Goal: Task Accomplishment & Management: Manage account settings

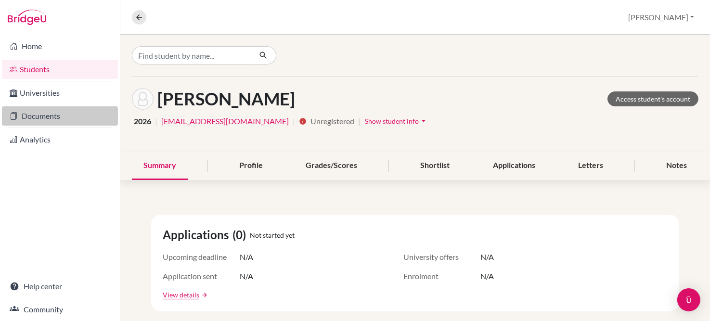
click at [50, 109] on link "Documents" at bounding box center [60, 115] width 116 height 19
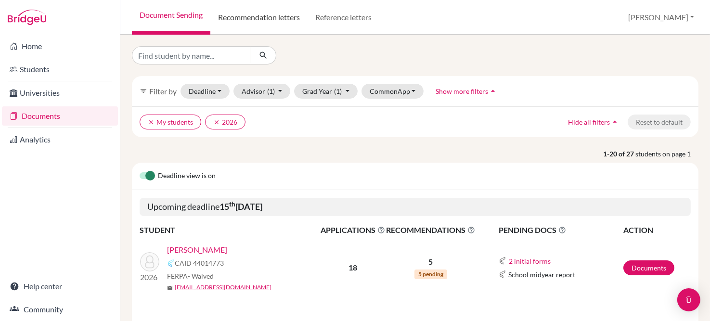
click at [265, 22] on link "Recommendation letters" at bounding box center [258, 17] width 97 height 35
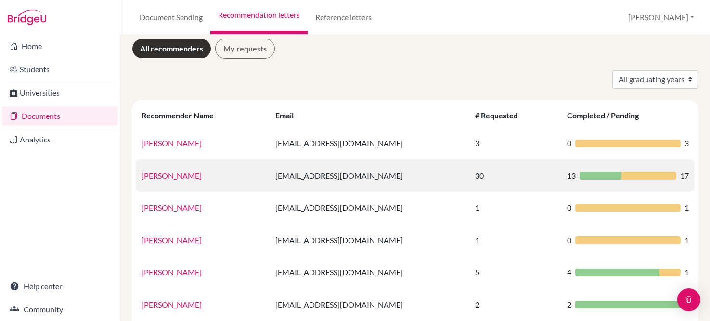
scroll to position [4, 0]
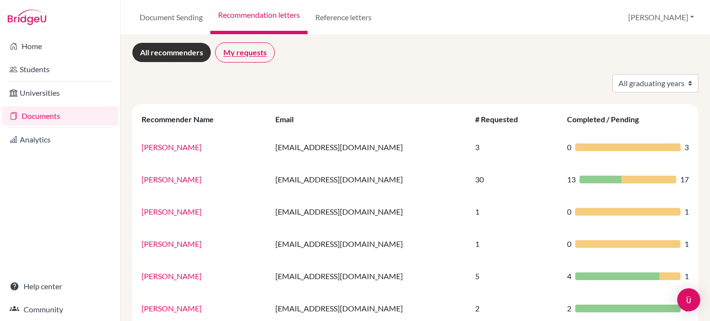
click at [255, 50] on link "My requests" at bounding box center [245, 52] width 60 height 20
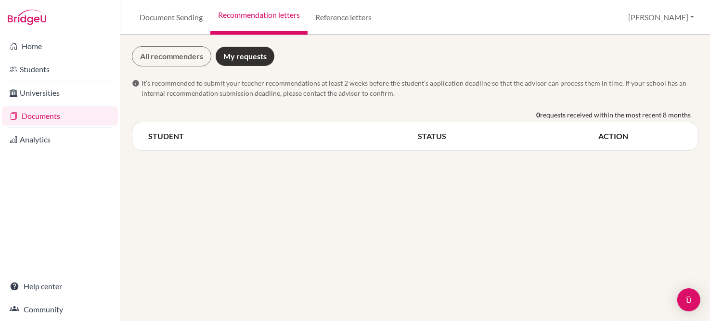
click at [141, 139] on div "STUDENT STATUS ACTION" at bounding box center [415, 136] width 566 height 29
click at [164, 57] on link "All recommenders" at bounding box center [171, 56] width 79 height 20
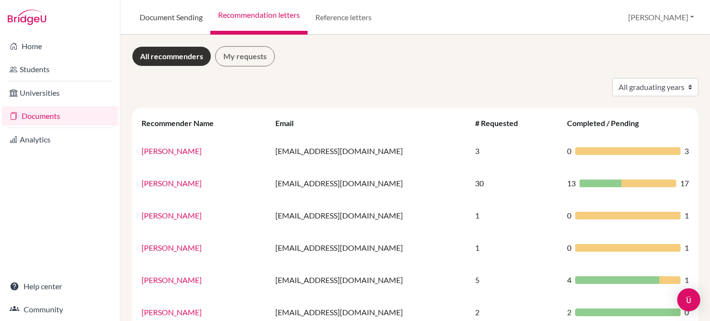
click at [169, 20] on link "Document Sending" at bounding box center [171, 17] width 78 height 35
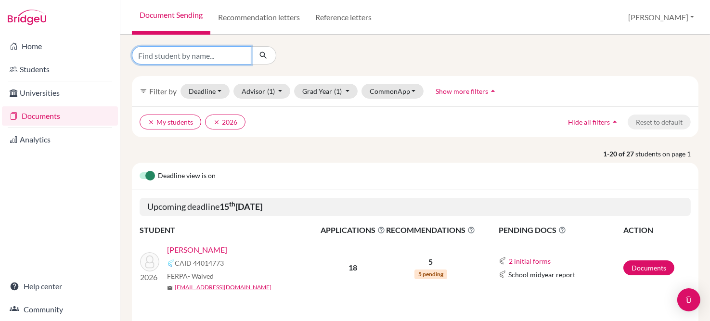
click at [181, 57] on input "Find student by name..." at bounding box center [191, 55] width 119 height 18
type input "a"
type input "[PERSON_NAME]"
click button "submit" at bounding box center [264, 55] width 26 height 18
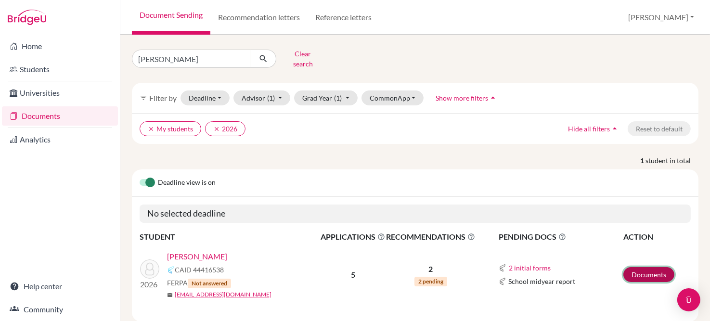
click at [635, 267] on link "Documents" at bounding box center [648, 274] width 51 height 15
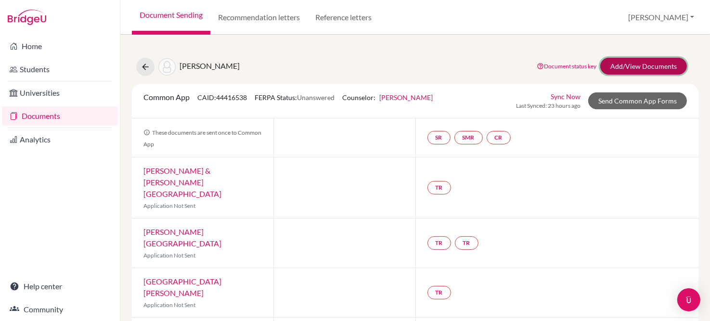
click at [627, 63] on link "Add/View Documents" at bounding box center [643, 66] width 87 height 17
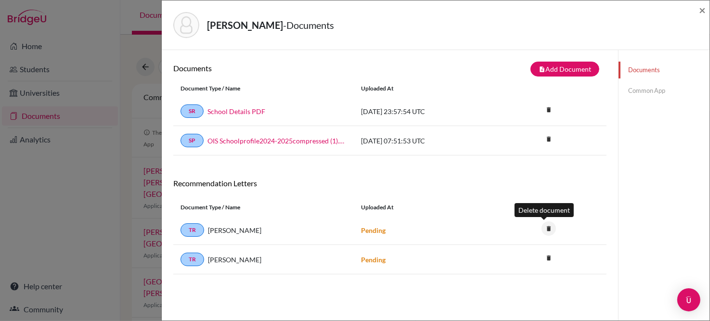
click at [543, 227] on icon "delete" at bounding box center [548, 228] width 14 height 14
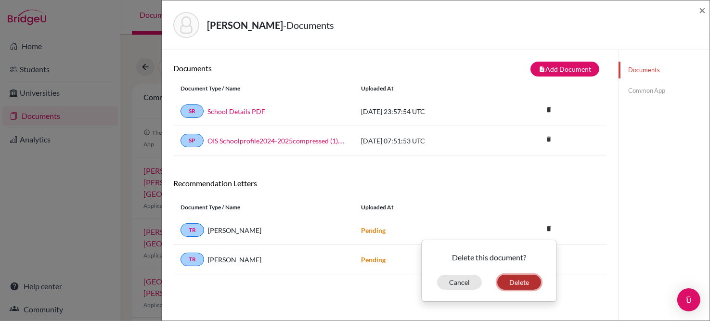
click at [520, 278] on button "Delete" at bounding box center [519, 282] width 44 height 15
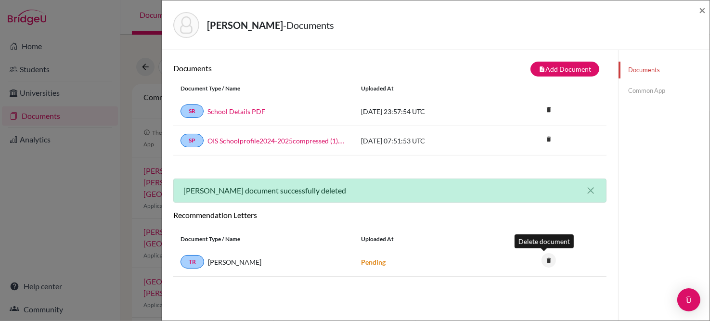
click at [543, 260] on icon "delete" at bounding box center [548, 260] width 14 height 14
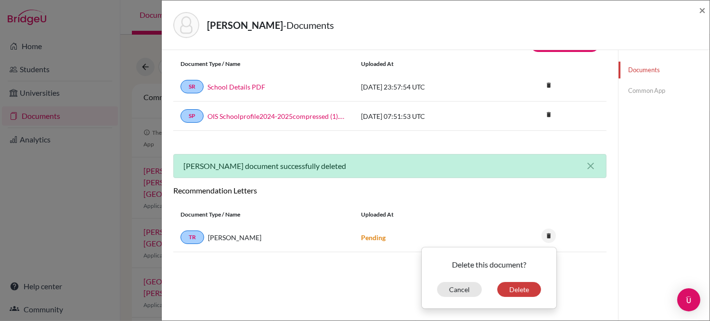
scroll to position [25, 0]
click at [520, 284] on button "Delete" at bounding box center [519, 288] width 44 height 15
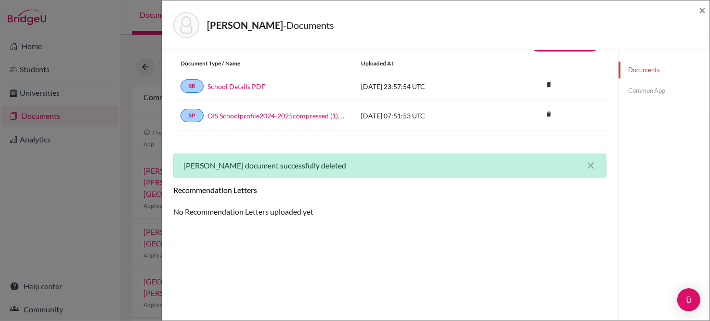
click at [44, 65] on div "Siddons, Annabelle - Documents × Documents note_add Add Document Document type …" at bounding box center [355, 160] width 710 height 321
click at [38, 69] on div "Siddons, Annabelle - Documents × Documents note_add Add Document Document type …" at bounding box center [355, 160] width 710 height 321
click at [704, 12] on span "×" at bounding box center [702, 10] width 7 height 14
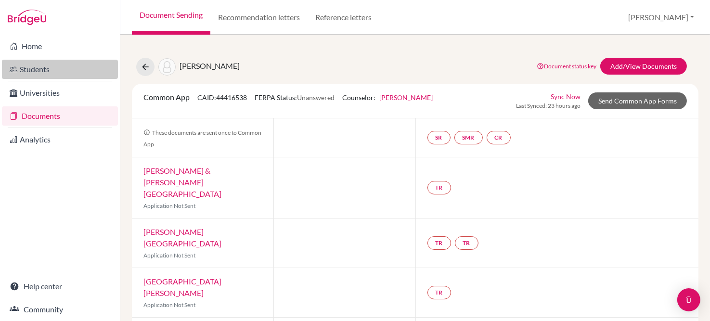
click at [53, 70] on link "Students" at bounding box center [60, 69] width 116 height 19
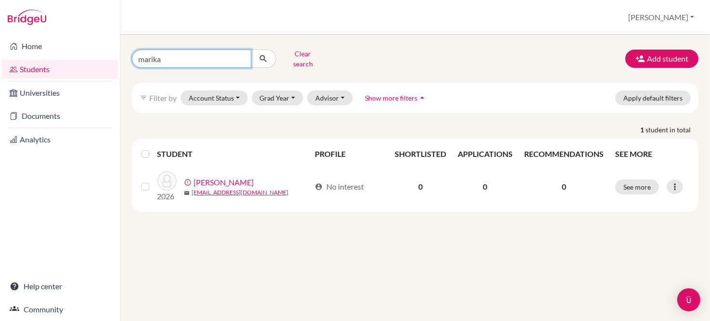
click at [199, 58] on input "marika" at bounding box center [191, 59] width 119 height 18
click at [239, 51] on input "marika" at bounding box center [191, 59] width 119 height 18
click at [242, 58] on input "marika" at bounding box center [191, 59] width 119 height 18
type input "siddons"
click at [262, 54] on icon "submit" at bounding box center [263, 59] width 10 height 10
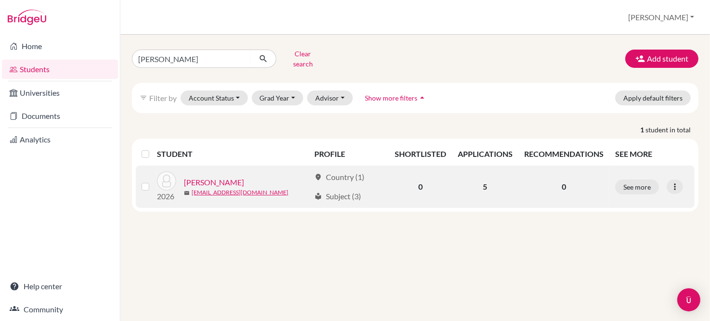
click at [223, 177] on link "[PERSON_NAME]" at bounding box center [214, 183] width 60 height 12
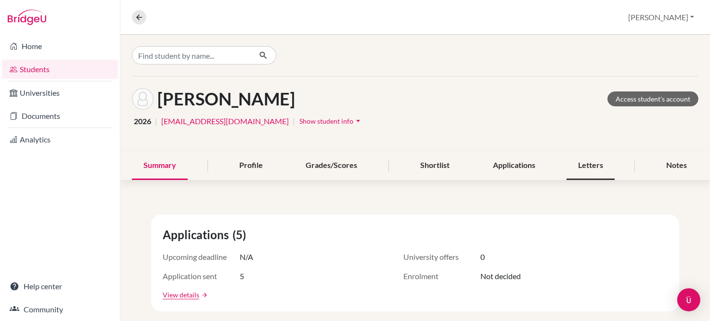
click at [587, 161] on div "Letters" at bounding box center [590, 166] width 48 height 28
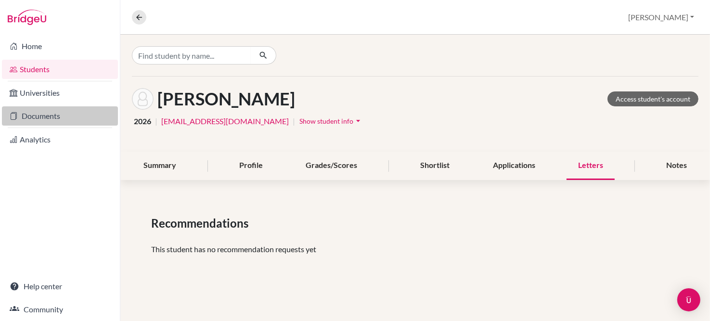
click at [54, 118] on link "Documents" at bounding box center [60, 115] width 116 height 19
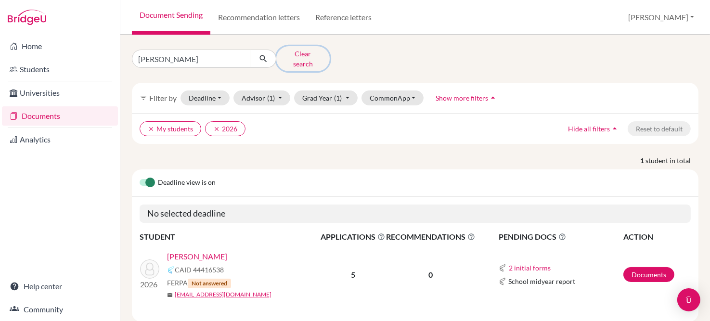
click at [301, 54] on button "Clear search" at bounding box center [302, 58] width 53 height 25
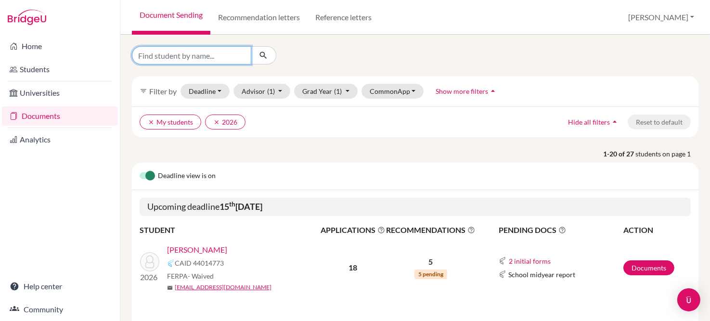
click at [194, 59] on input "Find student by name..." at bounding box center [191, 55] width 119 height 18
type input "[PERSON_NAME]"
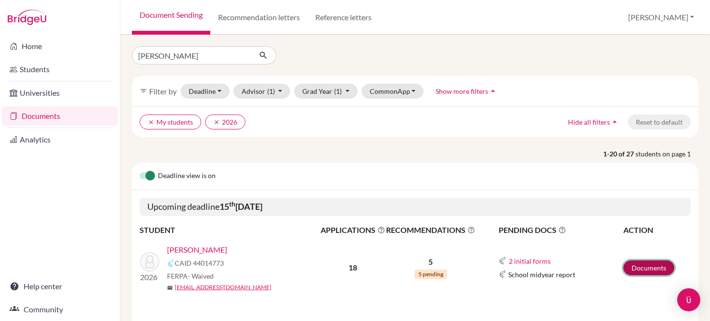
click at [637, 267] on link "Documents" at bounding box center [648, 267] width 51 height 15
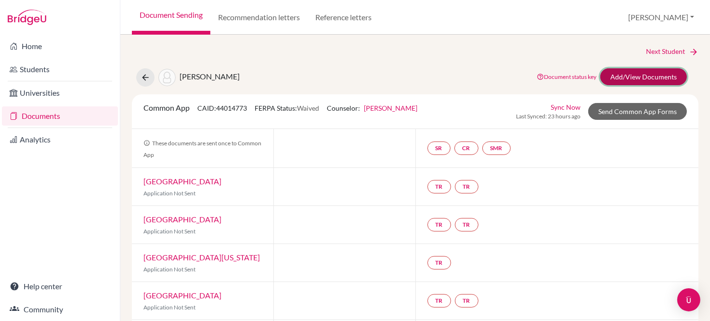
click at [636, 74] on link "Add/View Documents" at bounding box center [643, 76] width 87 height 17
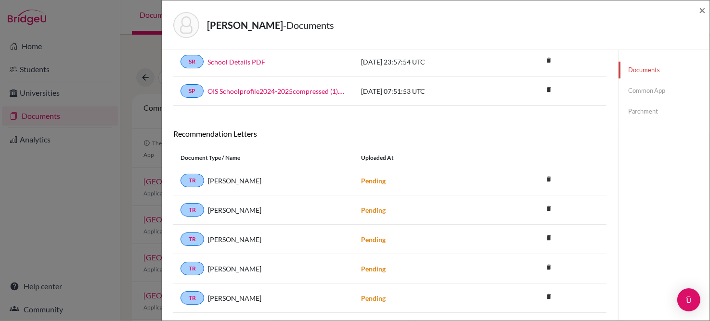
scroll to position [81, 0]
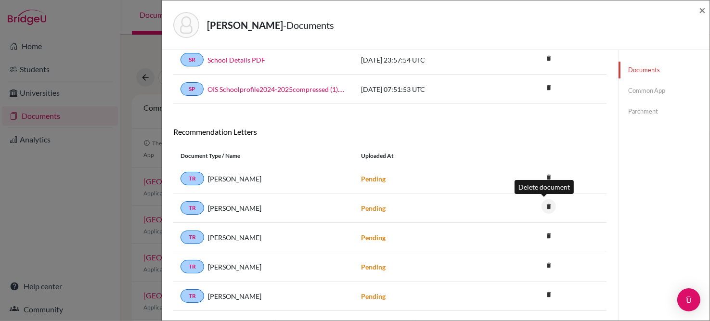
click at [541, 205] on icon "delete" at bounding box center [548, 206] width 14 height 14
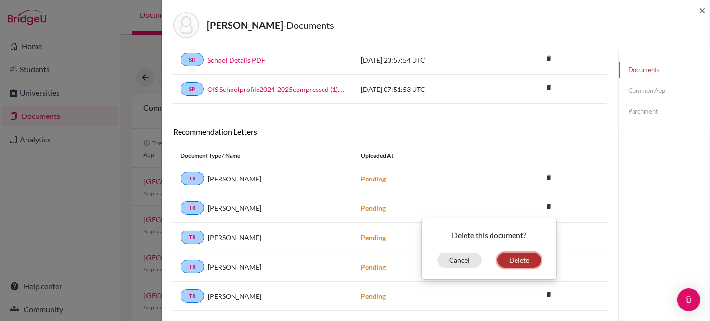
click at [526, 255] on button "Delete" at bounding box center [519, 260] width 44 height 15
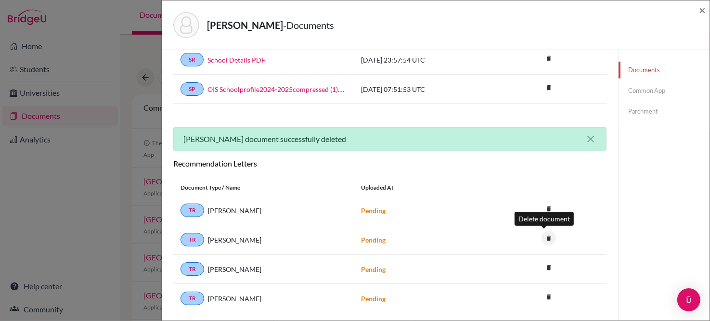
click at [545, 234] on icon "delete" at bounding box center [548, 238] width 14 height 14
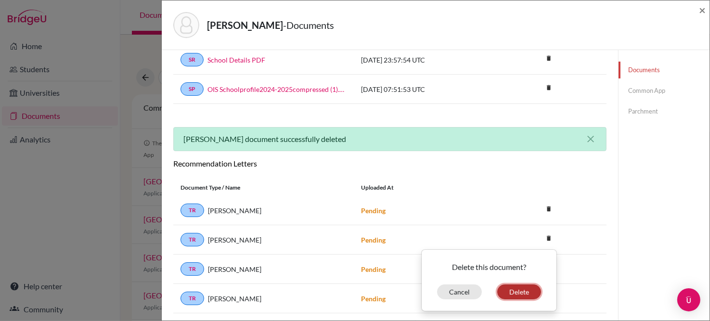
click at [514, 287] on button "Delete" at bounding box center [519, 291] width 44 height 15
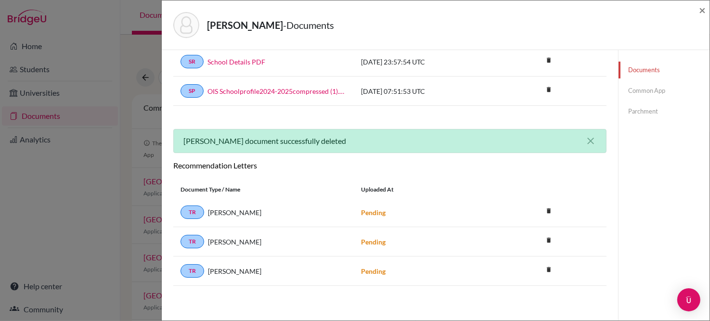
scroll to position [76, 0]
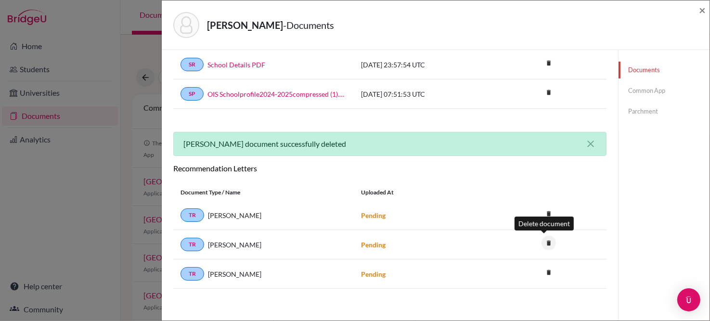
click at [543, 241] on icon "delete" at bounding box center [548, 243] width 14 height 14
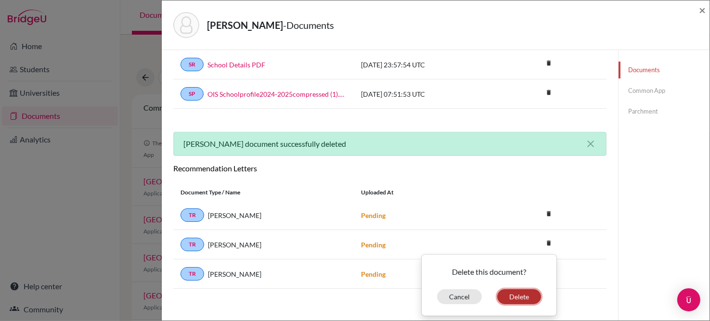
click at [512, 291] on button "Delete" at bounding box center [519, 296] width 44 height 15
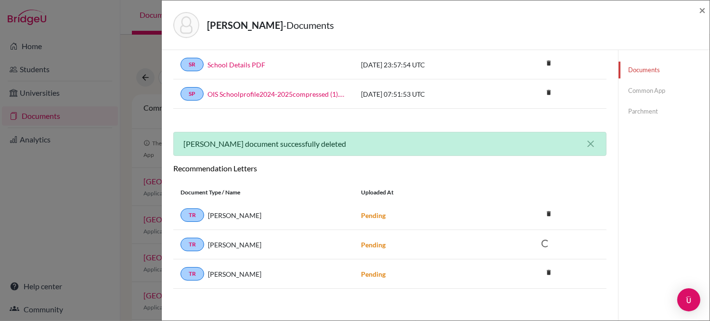
scroll to position [50, 0]
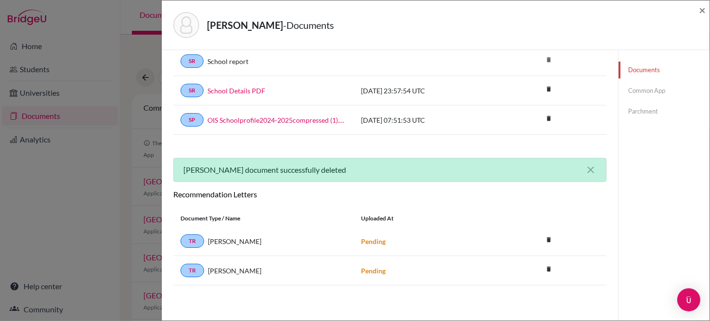
click at [639, 251] on div "Documents Common App Parchment" at bounding box center [663, 160] width 91 height 321
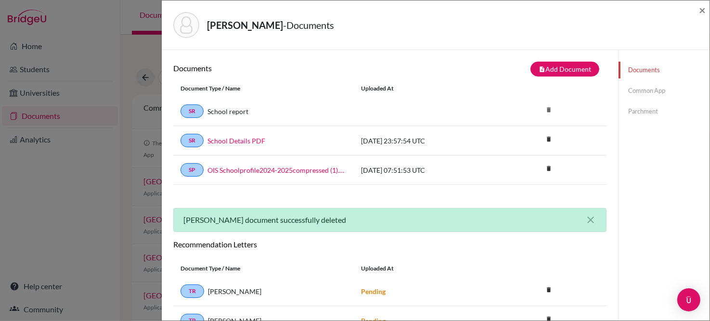
click at [644, 89] on link "Common App" at bounding box center [663, 90] width 91 height 17
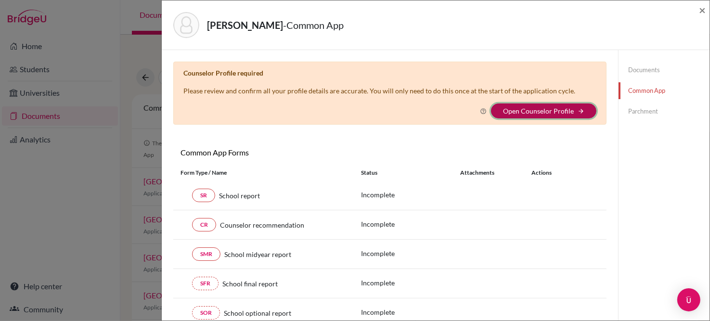
click at [569, 106] on button "Open Counselor Profile arrow_forward" at bounding box center [543, 110] width 105 height 15
click at [553, 110] on link "Open Counselor Profile" at bounding box center [538, 111] width 71 height 8
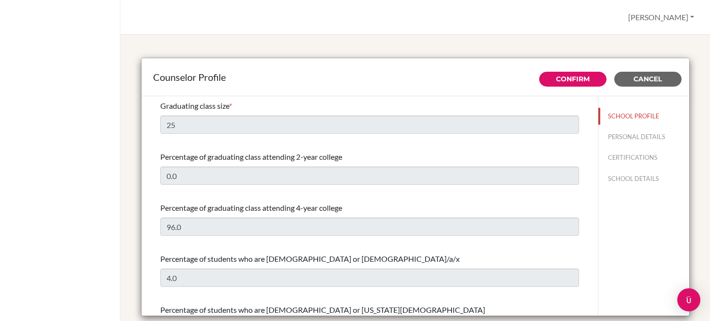
select select "0"
select select "315671"
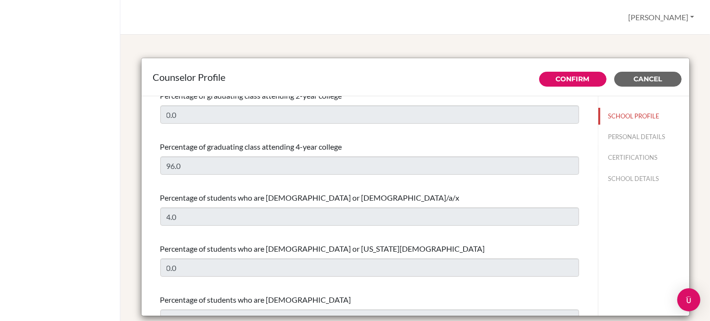
scroll to position [68, 0]
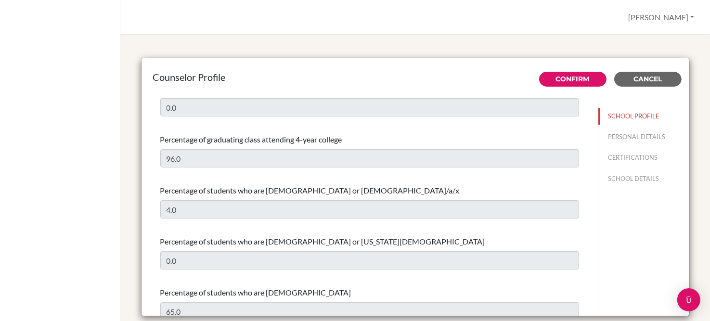
click at [248, 219] on div "Percentage of students who are Hispanic or Latino/a/x 4.0" at bounding box center [369, 201] width 419 height 41
click at [649, 75] on span "Cancel" at bounding box center [647, 79] width 28 height 9
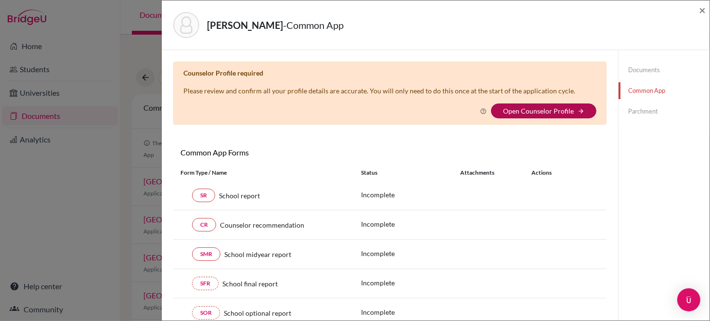
click at [548, 111] on link "Open Counselor Profile" at bounding box center [538, 111] width 71 height 8
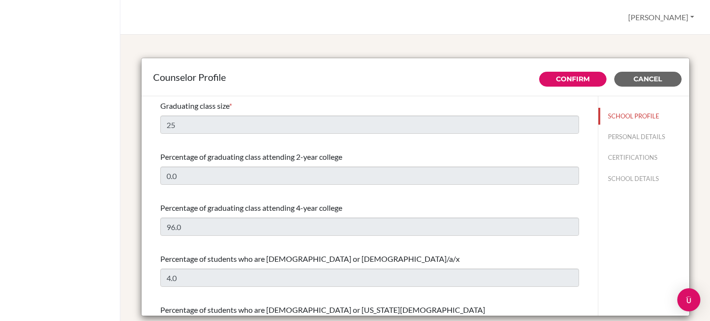
select select "0"
select select "315671"
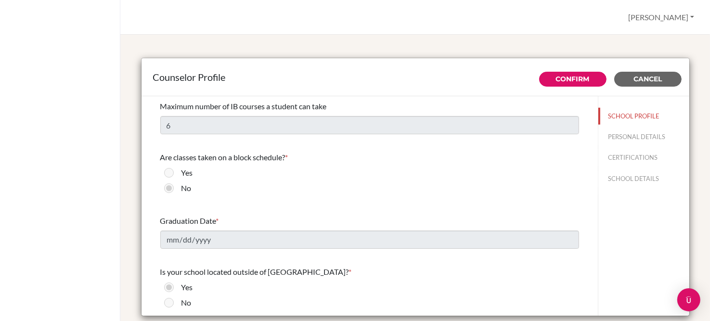
scroll to position [816, 0]
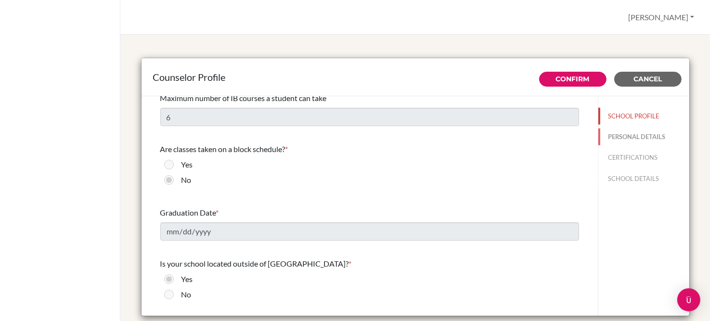
click at [614, 134] on button "PERSONAL DETAILS" at bounding box center [643, 136] width 91 height 17
type input "[PERSON_NAME]"
type input "University and Careers Counselor"
type input "81.727-275-050"
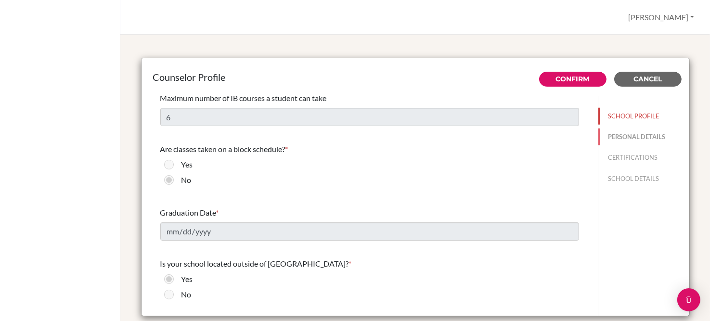
type input "[EMAIL_ADDRESS][DOMAIN_NAME]"
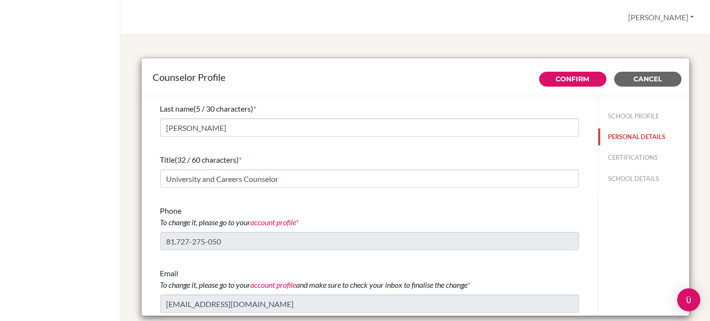
scroll to position [37, 0]
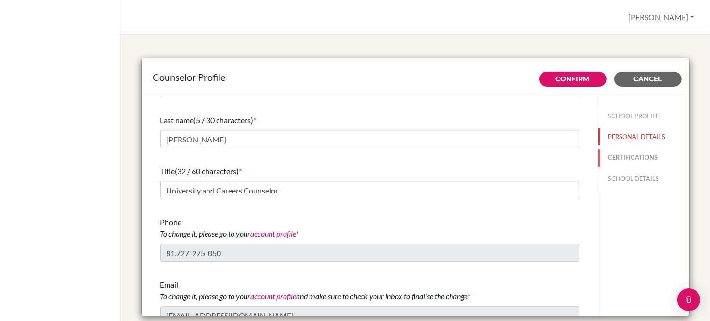
click at [632, 154] on button "CERTIFICATIONS" at bounding box center [643, 157] width 91 height 17
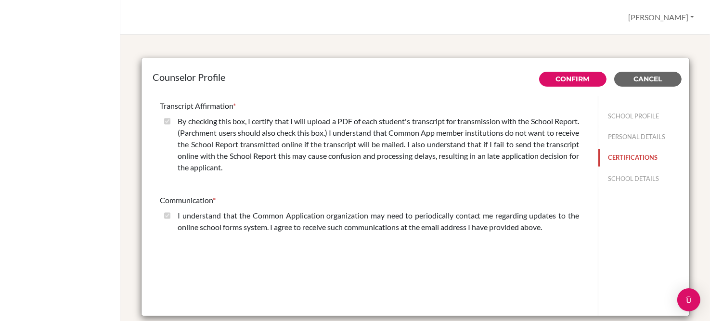
scroll to position [0, 0]
click at [634, 181] on button "SCHOOL DETAILS" at bounding box center [643, 178] width 91 height 17
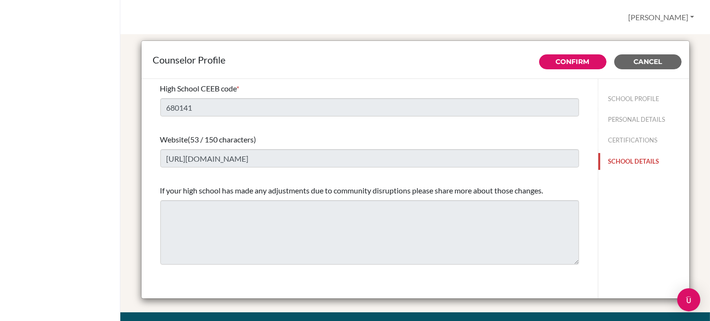
scroll to position [18, 0]
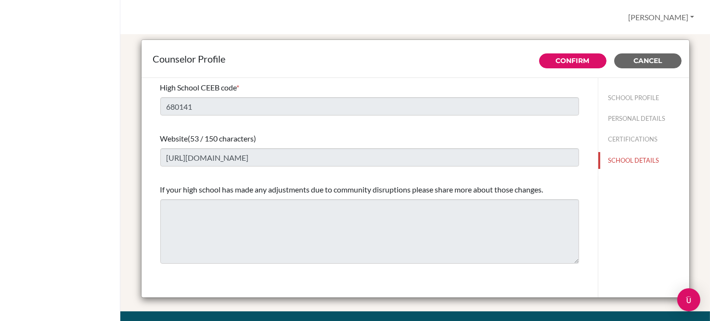
click at [434, 189] on span "If your high school has made any adjustments due to community disruptions pleas…" at bounding box center [351, 189] width 383 height 9
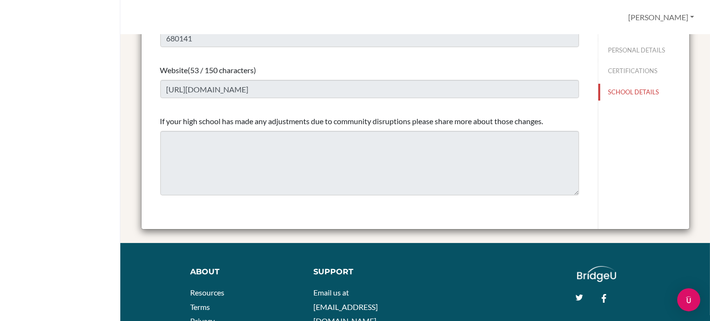
scroll to position [13, 0]
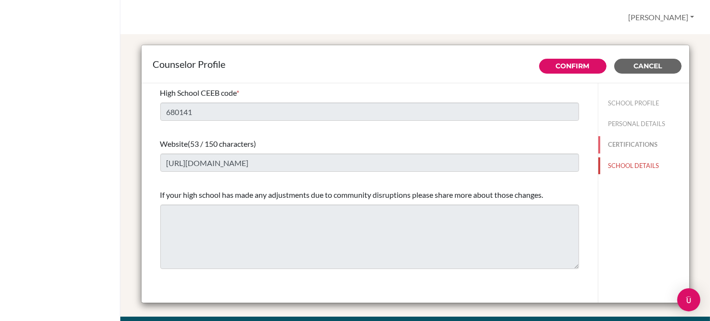
click at [643, 141] on button "CERTIFICATIONS" at bounding box center [643, 144] width 91 height 17
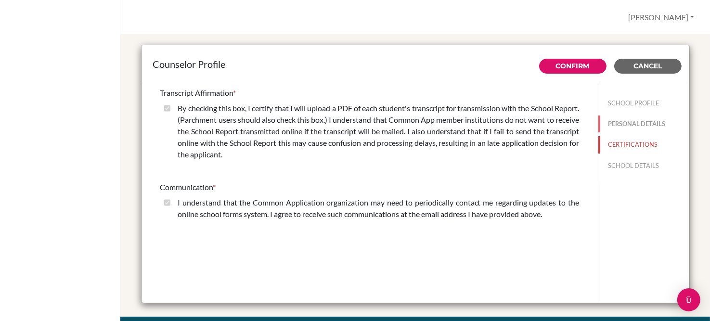
click at [635, 120] on button "PERSONAL DETAILS" at bounding box center [643, 123] width 91 height 17
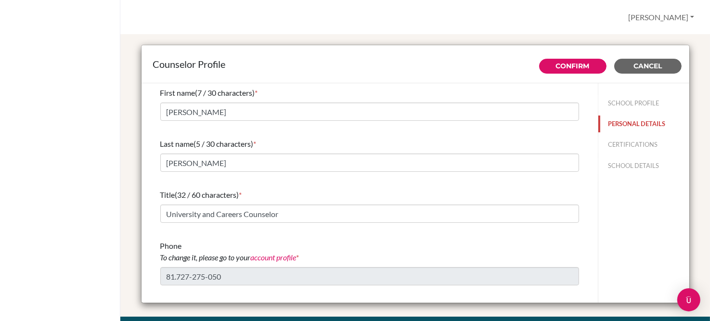
scroll to position [0, 0]
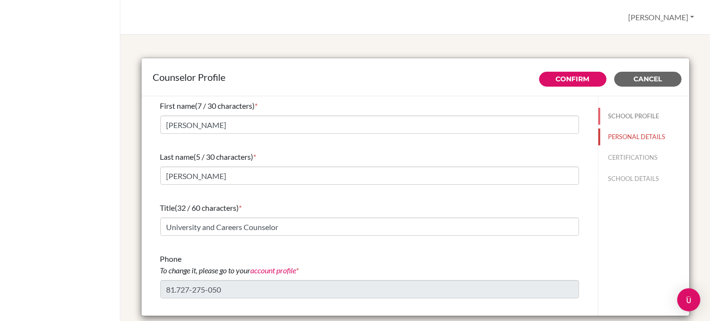
click at [611, 114] on button "SCHOOL PROFILE" at bounding box center [643, 116] width 91 height 17
select select "0"
select select "315671"
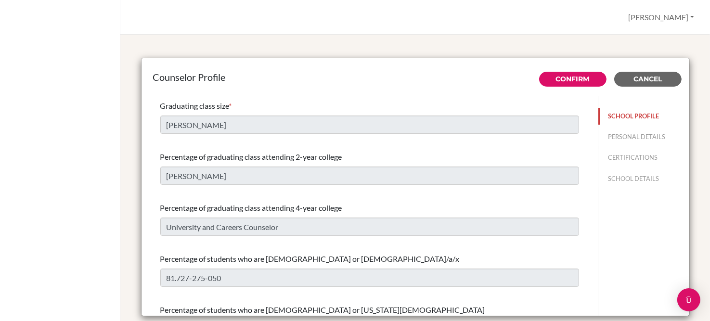
type input "96.0"
type input "4.0"
type input "0.0"
type input "25"
type input "0.0"
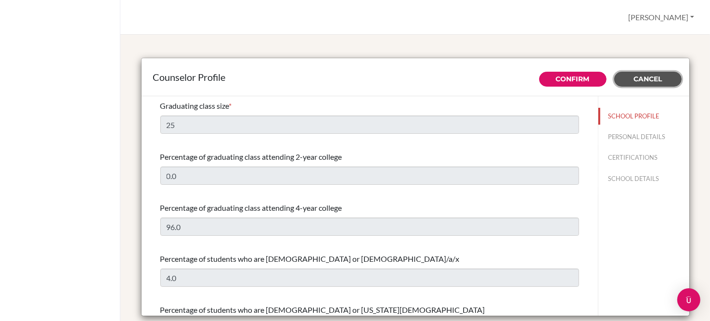
click at [641, 76] on span "Cancel" at bounding box center [647, 79] width 28 height 9
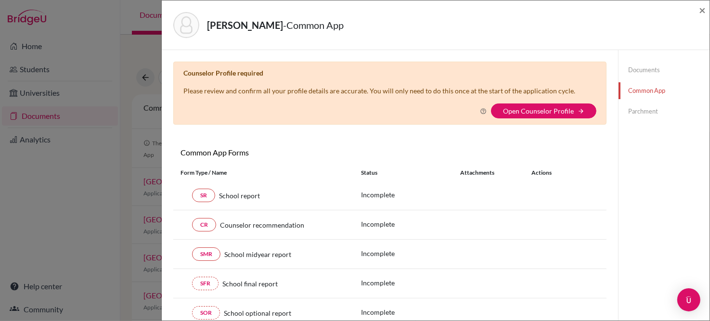
click at [638, 68] on link "Documents" at bounding box center [663, 70] width 91 height 17
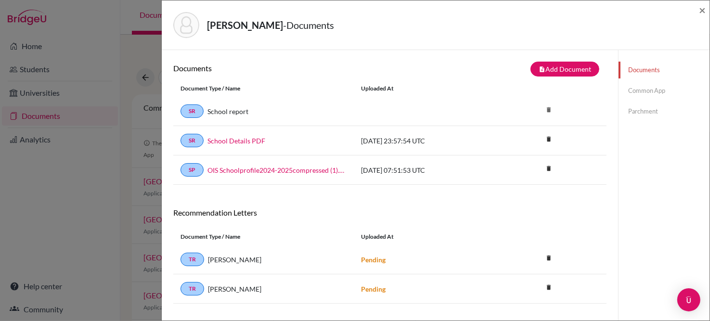
click at [638, 68] on link "Documents" at bounding box center [663, 70] width 91 height 17
click at [259, 137] on link "School Details PDF" at bounding box center [236, 141] width 58 height 10
click at [545, 139] on icon "delete" at bounding box center [548, 139] width 14 height 14
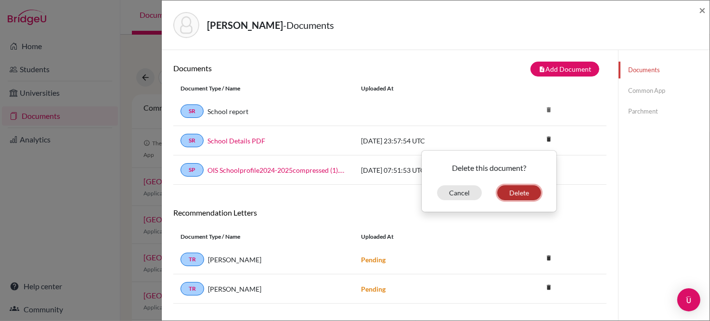
click at [503, 187] on button "Delete" at bounding box center [519, 192] width 44 height 15
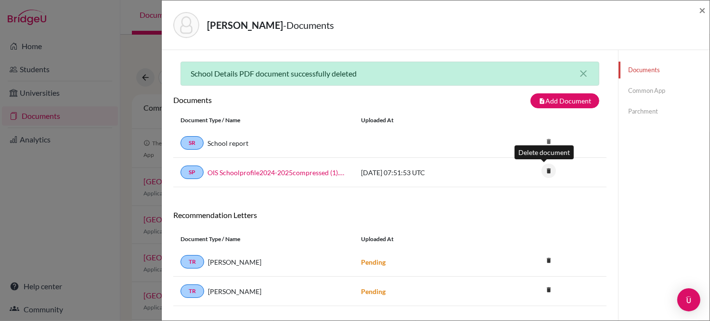
click at [547, 168] on icon "delete" at bounding box center [548, 171] width 14 height 14
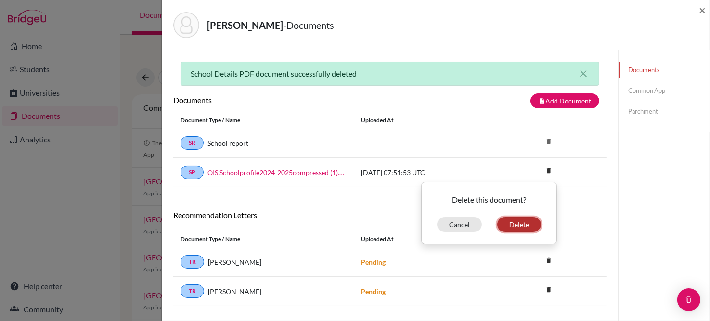
click at [518, 223] on button "Delete" at bounding box center [519, 224] width 44 height 15
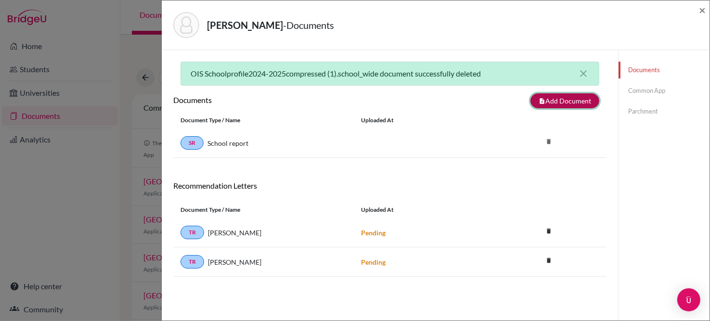
click at [556, 100] on button "note_add Add Document" at bounding box center [564, 100] width 69 height 15
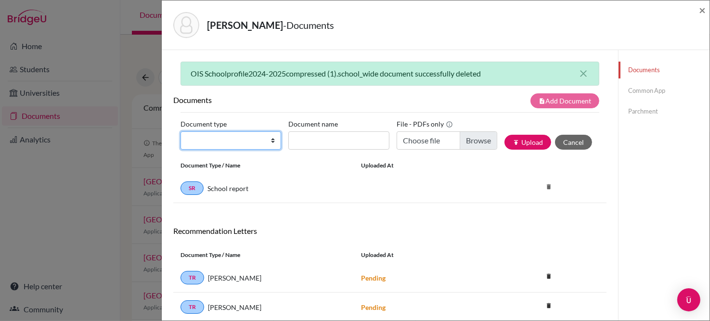
click at [270, 140] on select "Change explanation for Common App reports Counselor recommendation Internationa…" at bounding box center [230, 140] width 101 height 18
select select "44"
click at [180, 131] on select "Change explanation for Common App reports Counselor recommendation Internationa…" at bounding box center [230, 140] width 101 height 18
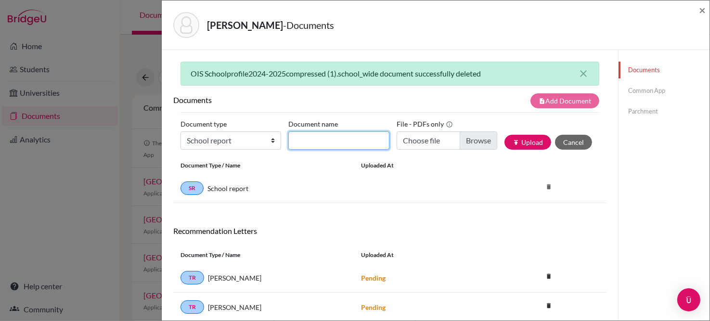
click at [327, 139] on input "Document name" at bounding box center [338, 140] width 101 height 18
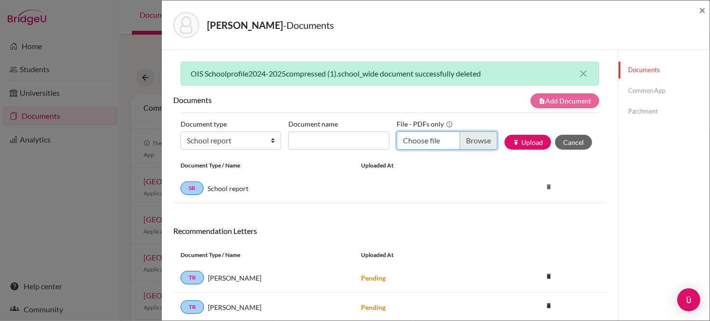
click at [470, 136] on input "Choose file" at bounding box center [446, 140] width 101 height 18
click at [580, 70] on icon "close" at bounding box center [583, 74] width 12 height 12
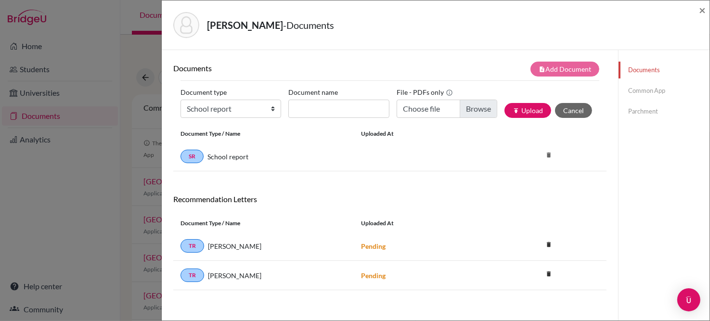
click at [633, 92] on link "Common App" at bounding box center [663, 90] width 91 height 17
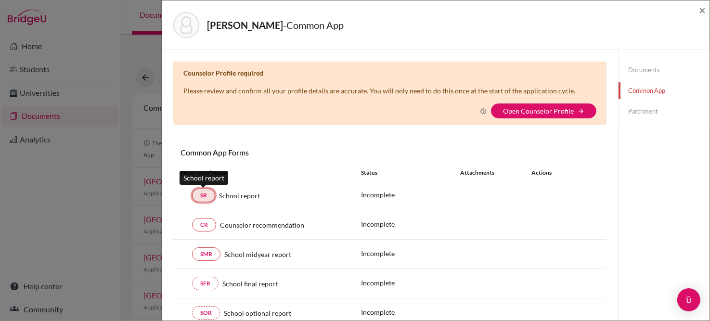
click at [206, 195] on link "SR" at bounding box center [203, 195] width 23 height 13
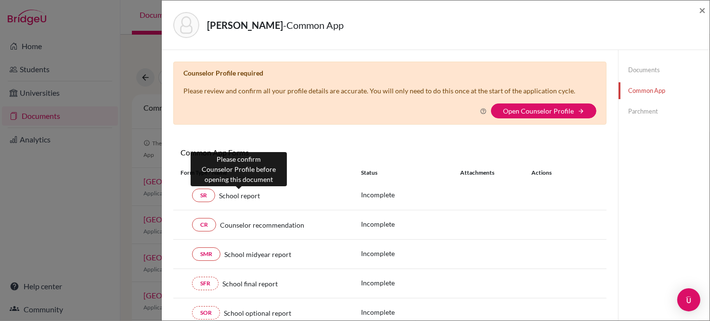
click at [231, 197] on span "School report" at bounding box center [239, 196] width 41 height 10
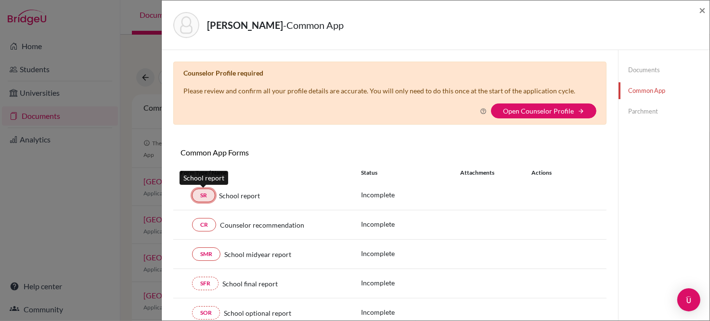
click at [206, 195] on link "SR" at bounding box center [203, 195] width 23 height 13
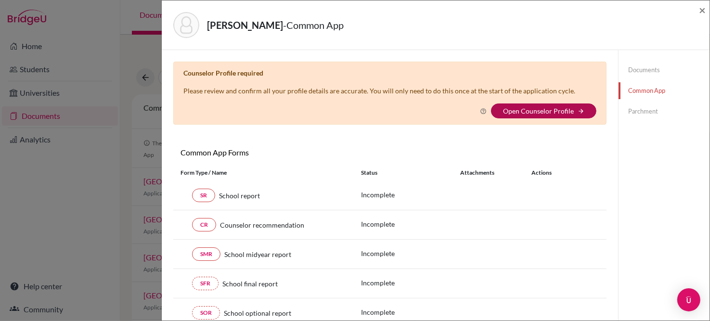
click at [541, 109] on link "Open Counselor Profile" at bounding box center [538, 111] width 71 height 8
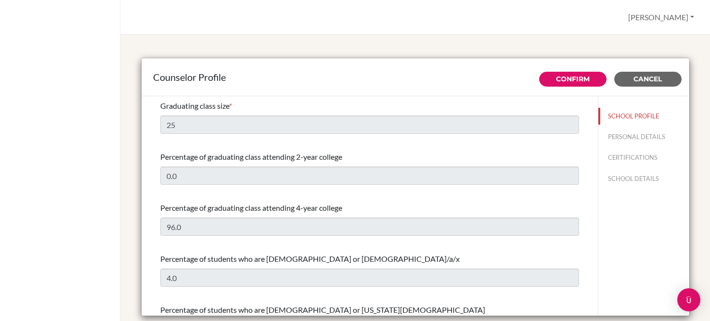
select select "0"
select select "315671"
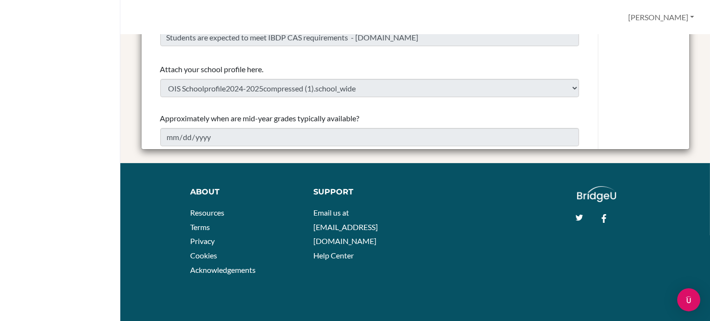
scroll to position [168, 0]
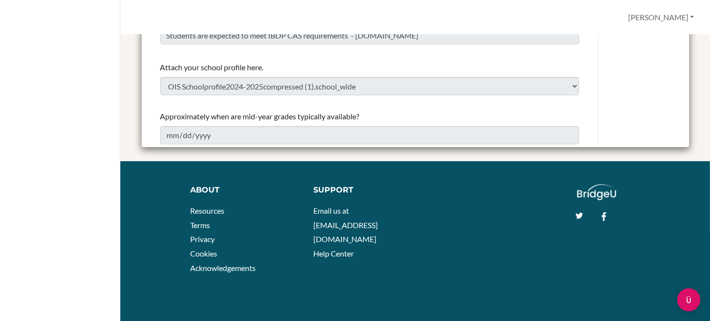
drag, startPoint x: 430, startPoint y: 88, endPoint x: 651, endPoint y: 176, distance: 237.6
click at [651, 176] on footer "About Resources Terms Privacy Cookies Acknowledgements Support Email us at hi@b…" at bounding box center [414, 241] width 589 height 160
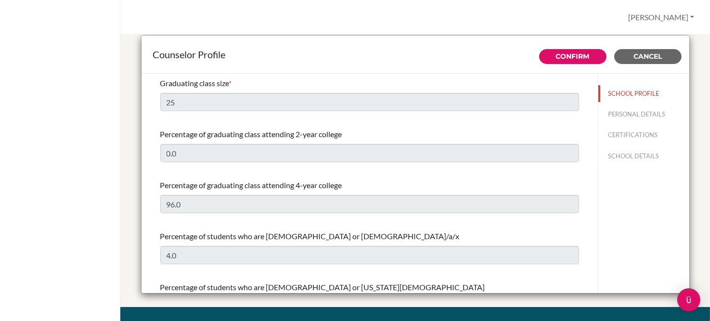
scroll to position [0, 0]
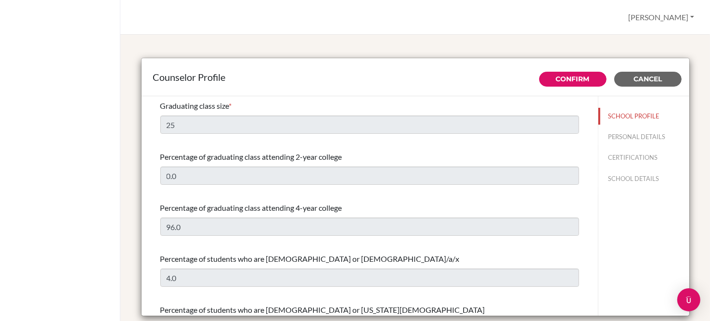
click at [512, 23] on div "Melissa Profile Log out Your browser is not supported by BridgeU. Please use In…" at bounding box center [414, 17] width 589 height 35
click at [633, 75] on span "Cancel" at bounding box center [647, 79] width 28 height 9
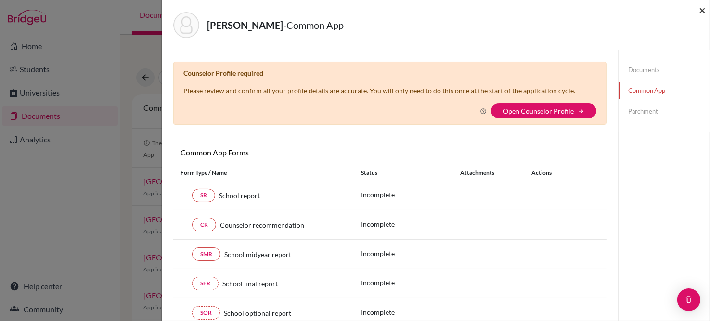
click at [701, 10] on span "×" at bounding box center [702, 10] width 7 height 14
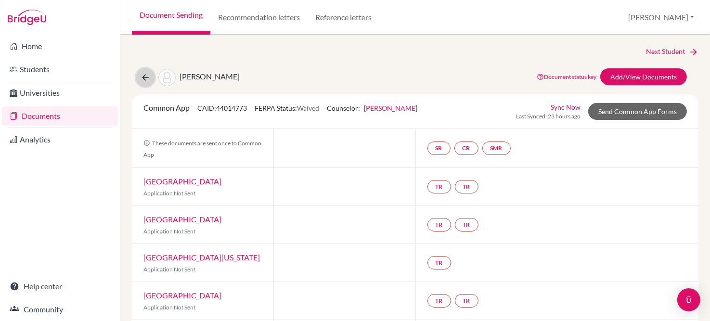
click at [146, 80] on icon at bounding box center [146, 78] width 10 height 10
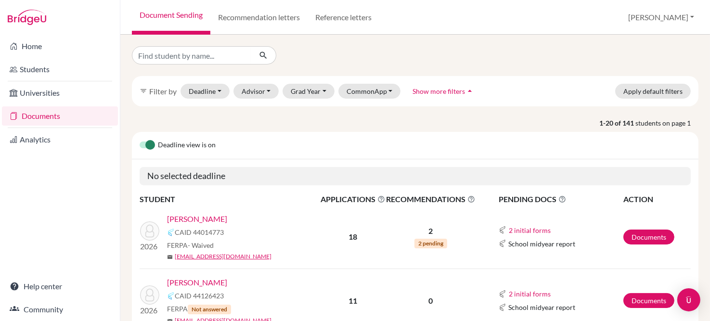
click at [52, 119] on link "Documents" at bounding box center [60, 115] width 116 height 19
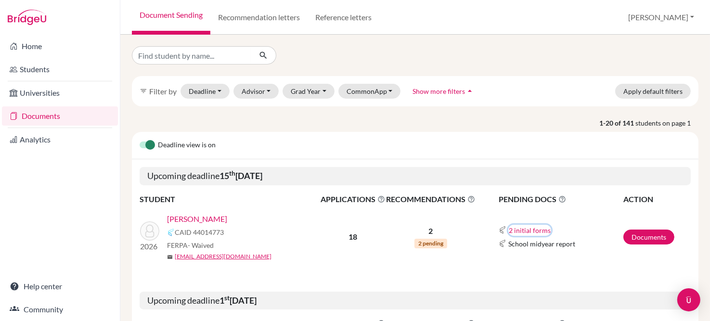
click at [532, 231] on button "2 initial forms" at bounding box center [529, 230] width 43 height 11
click at [529, 259] on div "School report" at bounding box center [554, 260] width 84 height 10
click at [520, 228] on button "2 initial forms" at bounding box center [529, 230] width 43 height 11
click at [564, 252] on div "Counselor recommendation" at bounding box center [554, 248] width 84 height 10
click at [564, 252] on td "2 initial forms Counselor recommendation School report School midyear report" at bounding box center [548, 236] width 147 height 63
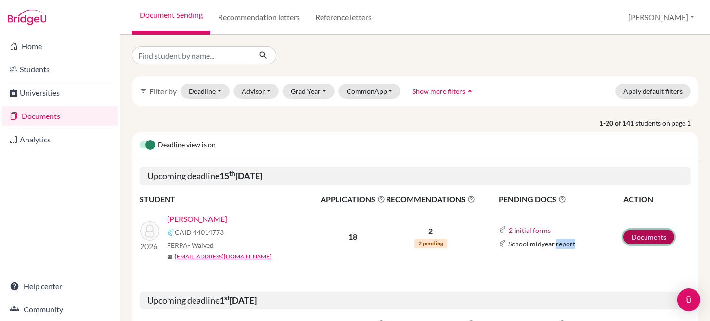
click at [637, 233] on link "Documents" at bounding box center [648, 237] width 51 height 15
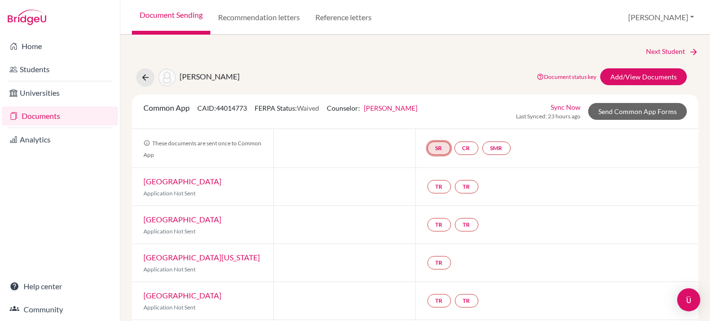
click at [433, 149] on link "SR" at bounding box center [438, 147] width 23 height 13
click at [434, 125] on small "Incomplete" at bounding box center [439, 129] width 45 height 9
click at [437, 101] on h3 "School report" at bounding box center [439, 101] width 56 height 17
click at [436, 146] on link "SR" at bounding box center [438, 147] width 23 height 13
click at [443, 120] on link "School report" at bounding box center [439, 119] width 41 height 8
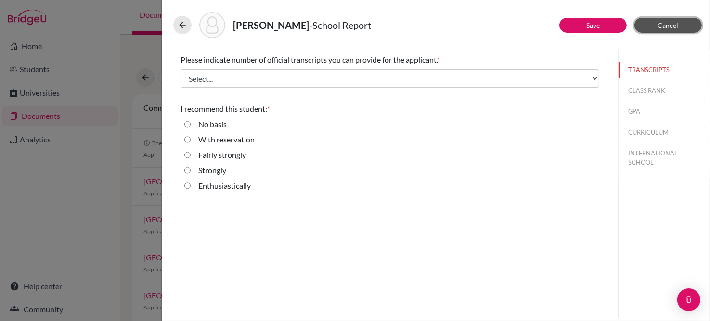
click at [667, 22] on span "Cancel" at bounding box center [668, 25] width 21 height 8
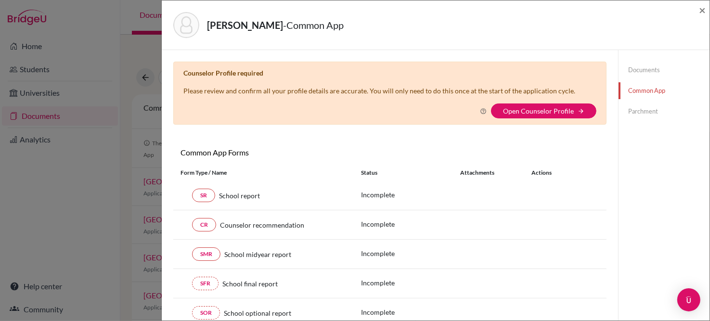
click at [649, 67] on link "Documents" at bounding box center [663, 70] width 91 height 17
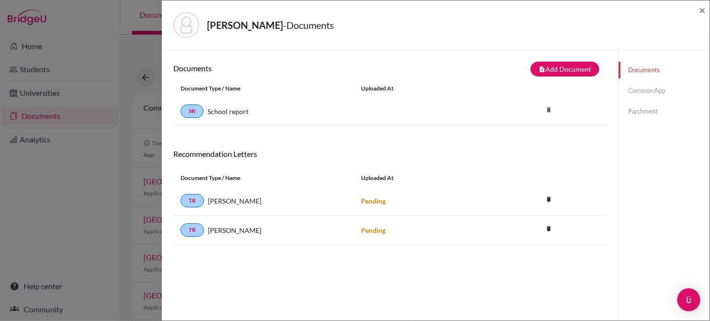
click at [649, 67] on link "Documents" at bounding box center [663, 70] width 91 height 17
click at [569, 67] on button "note_add Add Document" at bounding box center [564, 69] width 69 height 15
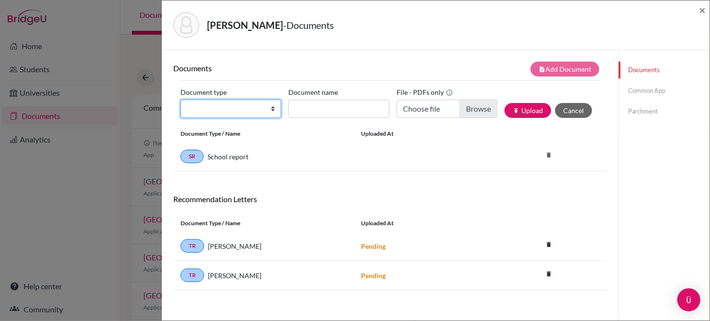
click at [272, 112] on select "Change explanation for Common App reports Counselor recommendation Internationa…" at bounding box center [230, 109] width 101 height 18
select select "4"
click at [180, 100] on select "Change explanation for Common App reports Counselor recommendation Internationa…" at bounding box center [230, 109] width 101 height 18
click at [271, 104] on select "Change explanation for Common App reports Counselor recommendation Internationa…" at bounding box center [230, 109] width 101 height 18
click at [678, 191] on div "Documents Common App Parchment" at bounding box center [663, 210] width 91 height 321
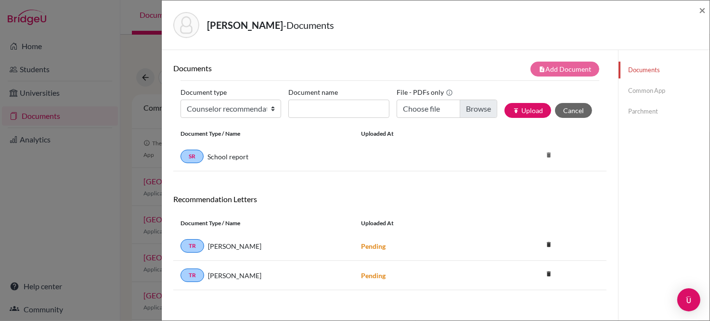
click at [633, 106] on link "Parchment" at bounding box center [663, 111] width 91 height 17
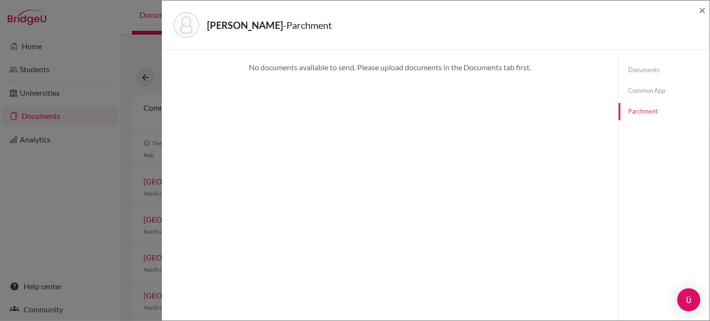
click at [43, 216] on div "Kawakami, Rick - Parchment × No documents available to send. Please upload docu…" at bounding box center [355, 160] width 710 height 321
click at [26, 137] on div "Kawakami, Rick - Parchment × No documents available to send. Please upload docu…" at bounding box center [355, 160] width 710 height 321
click at [44, 40] on div "Kawakami, Rick - Parchment × No documents available to send. Please upload docu…" at bounding box center [355, 160] width 710 height 321
click at [50, 286] on div "Kawakami, Rick - Parchment × No documents available to send. Please upload docu…" at bounding box center [355, 160] width 710 height 321
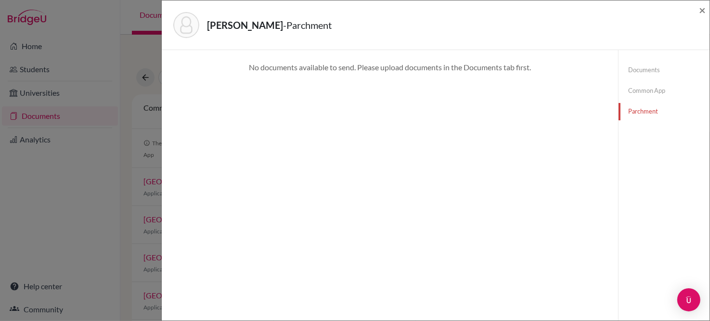
drag, startPoint x: 50, startPoint y: 286, endPoint x: 10, endPoint y: 258, distance: 48.7
click at [10, 258] on div "Kawakami, Rick - Parchment × No documents available to send. Please upload docu…" at bounding box center [355, 160] width 710 height 321
click at [701, 8] on span "×" at bounding box center [702, 10] width 7 height 14
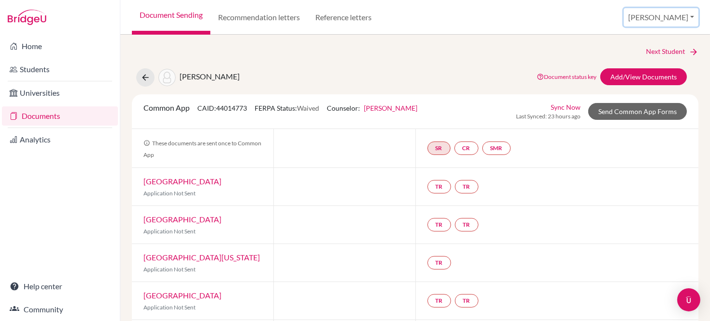
click at [678, 16] on button "[PERSON_NAME]" at bounding box center [661, 17] width 75 height 18
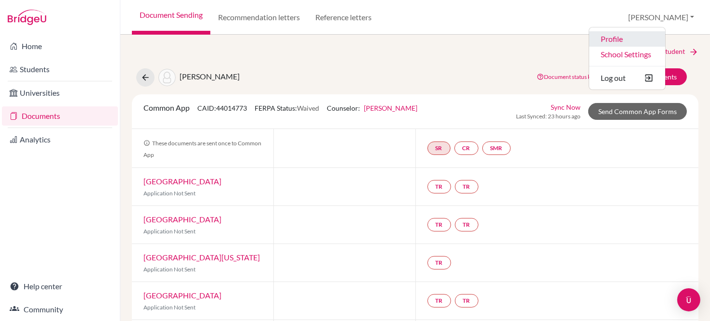
click at [647, 38] on link "Profile" at bounding box center [627, 38] width 76 height 15
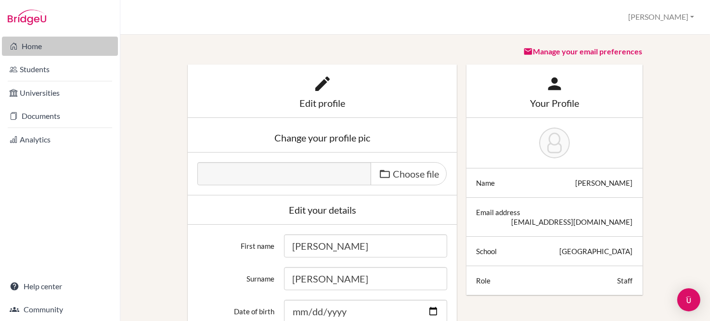
click at [38, 41] on link "Home" at bounding box center [60, 46] width 116 height 19
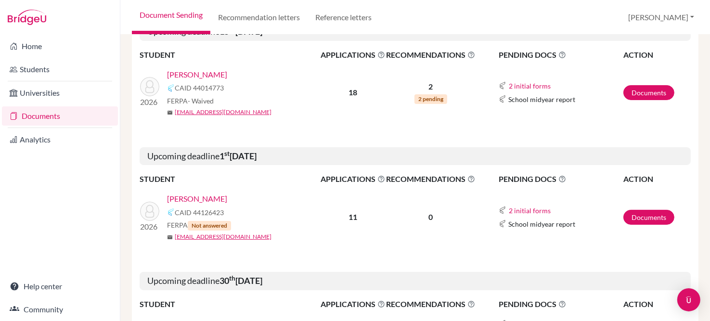
scroll to position [146, 0]
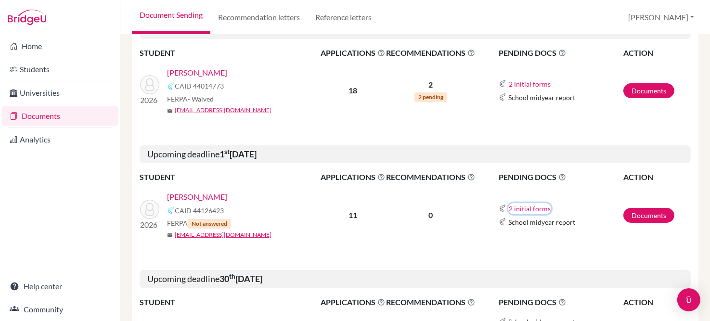
click at [525, 203] on button "2 initial forms" at bounding box center [529, 208] width 43 height 11
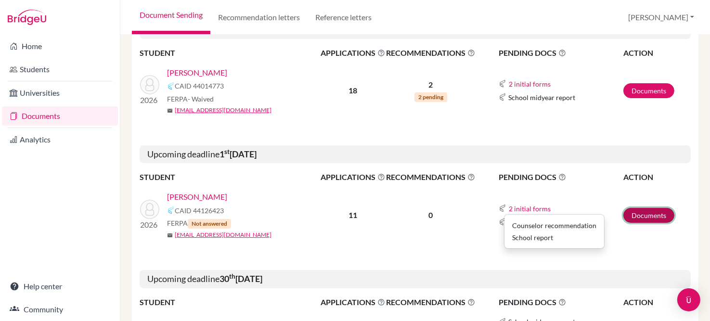
click at [660, 214] on link "Documents" at bounding box center [648, 215] width 51 height 15
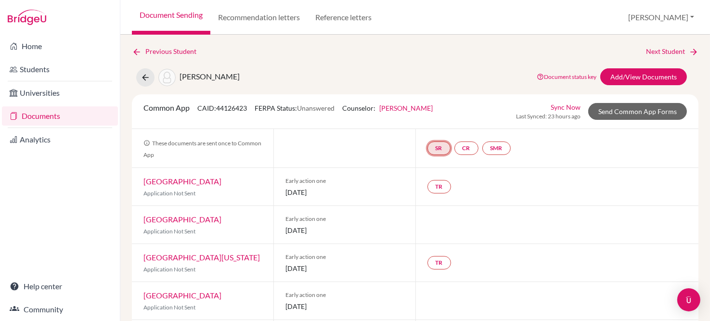
click at [436, 151] on link "SR" at bounding box center [438, 147] width 23 height 13
click at [439, 125] on small "Incomplete" at bounding box center [439, 129] width 45 height 9
click at [441, 102] on h3 "School report" at bounding box center [439, 101] width 56 height 17
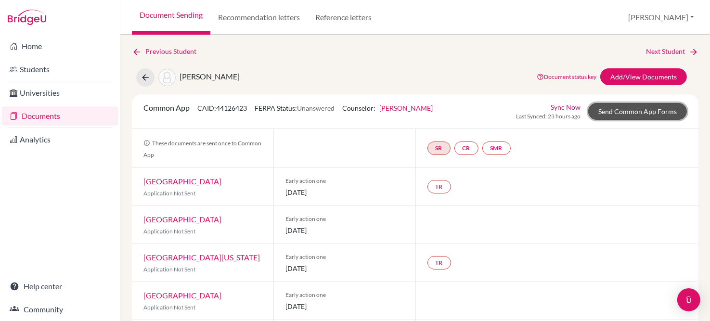
click at [648, 110] on link "Send Common App Forms" at bounding box center [637, 111] width 99 height 17
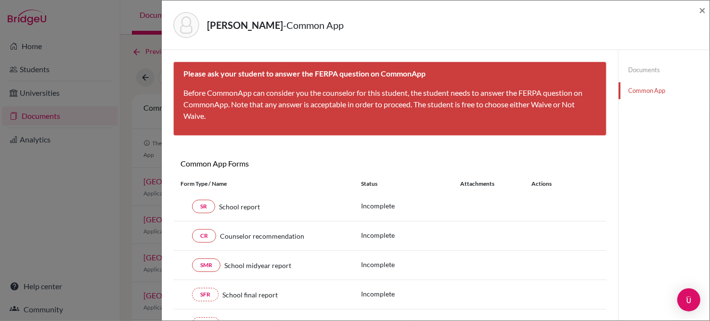
click at [641, 70] on link "Documents" at bounding box center [663, 70] width 91 height 17
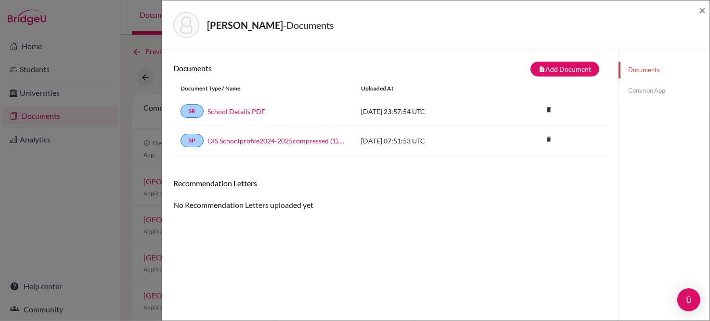
click at [644, 91] on link "Common App" at bounding box center [663, 90] width 91 height 17
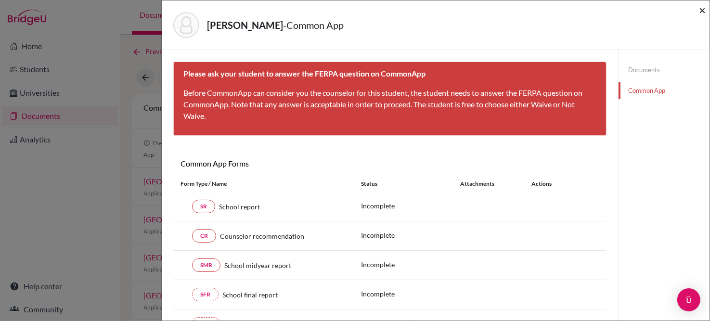
click at [701, 10] on span "×" at bounding box center [702, 10] width 7 height 14
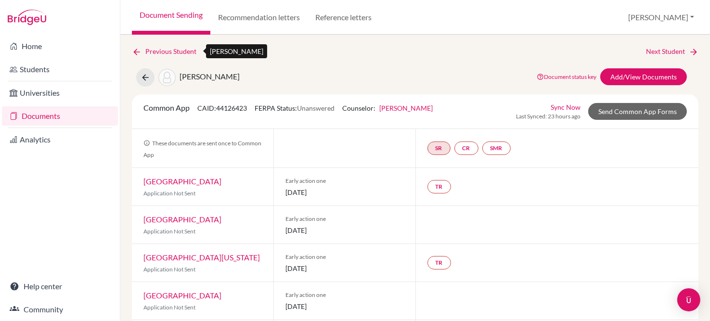
click at [135, 47] on icon at bounding box center [137, 52] width 10 height 10
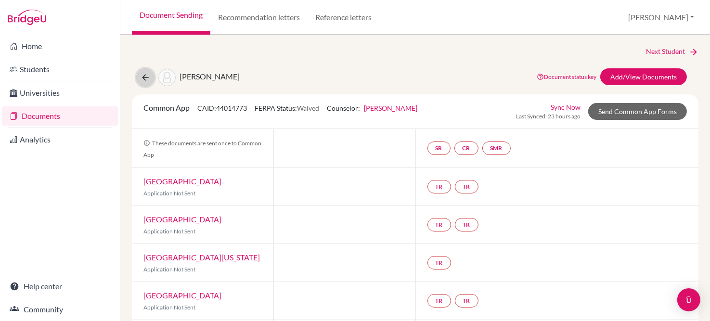
click at [144, 76] on icon at bounding box center [146, 78] width 10 height 10
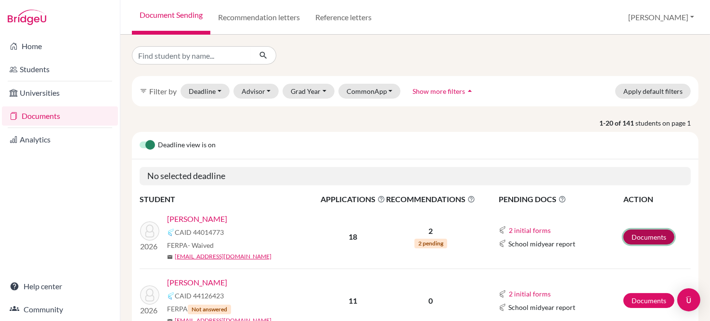
click at [642, 236] on link "Documents" at bounding box center [648, 237] width 51 height 15
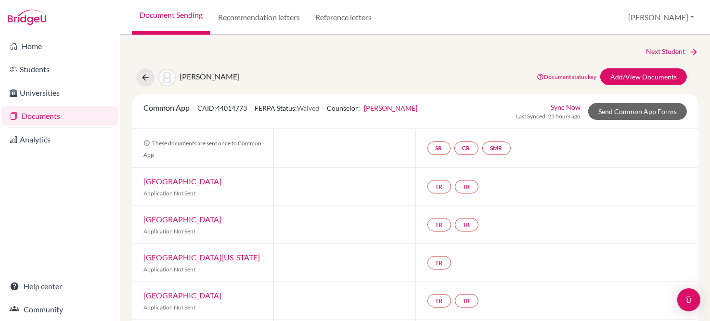
click at [166, 178] on link "[GEOGRAPHIC_DATA]" at bounding box center [182, 181] width 78 height 9
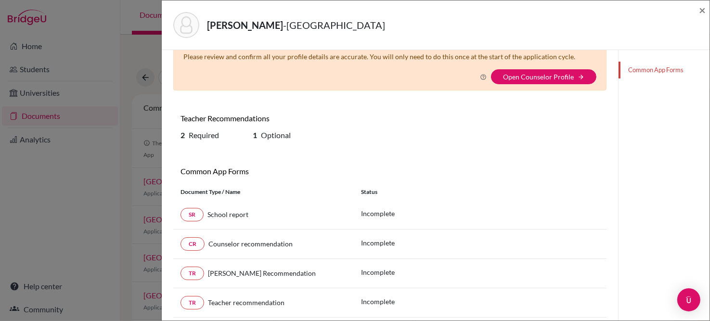
scroll to position [33, 0]
click at [225, 218] on div "School report" at bounding box center [275, 215] width 143 height 10
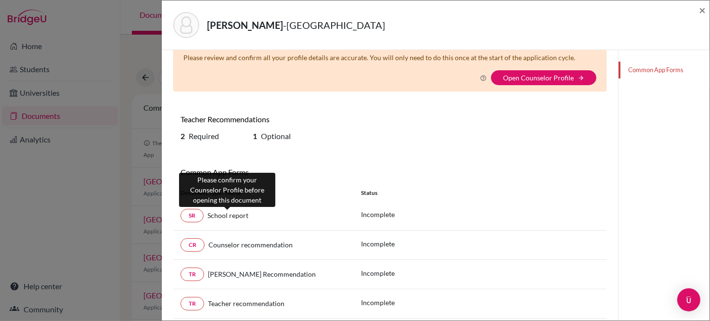
click at [224, 214] on span "School report" at bounding box center [227, 215] width 41 height 8
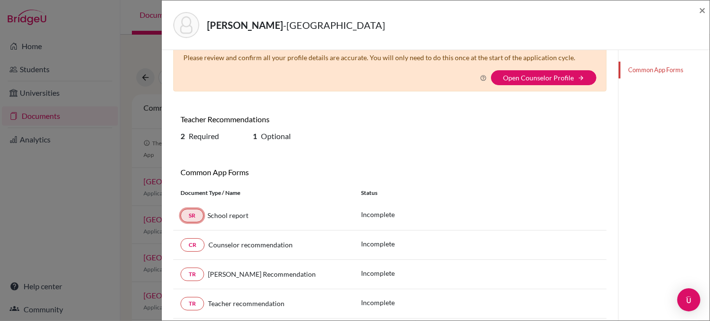
click at [196, 216] on link "SR" at bounding box center [191, 215] width 23 height 13
click at [532, 77] on link "Open Counselor Profile" at bounding box center [538, 78] width 71 height 8
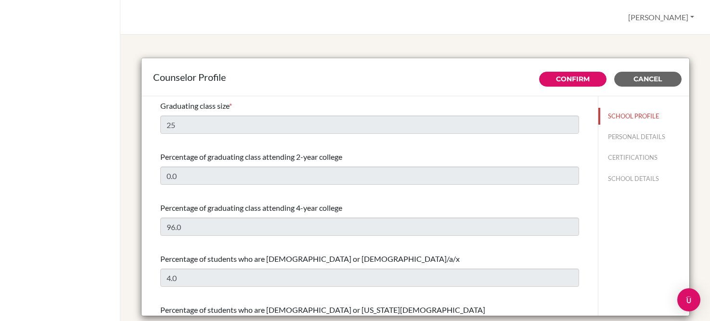
select select "0"
select select "315671"
click at [568, 75] on link "Confirm" at bounding box center [573, 79] width 34 height 9
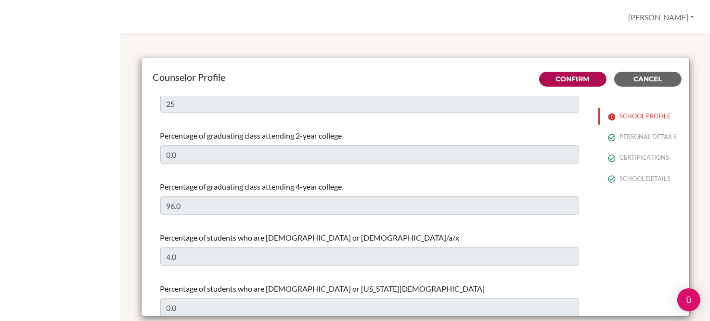
scroll to position [23, 0]
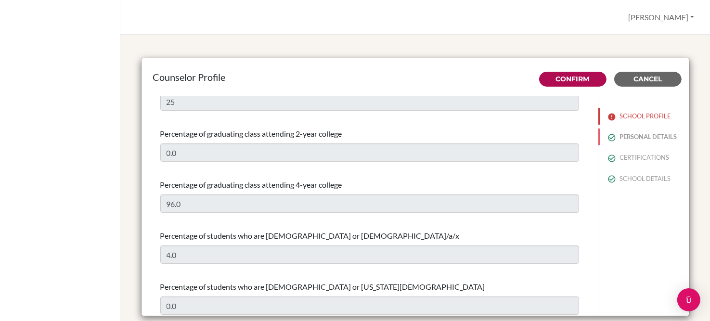
click at [608, 136] on img at bounding box center [612, 138] width 8 height 8
type input "[PERSON_NAME]"
type input "Lamug"
type input "University and Careers Counselor"
type input "81.727-275-050"
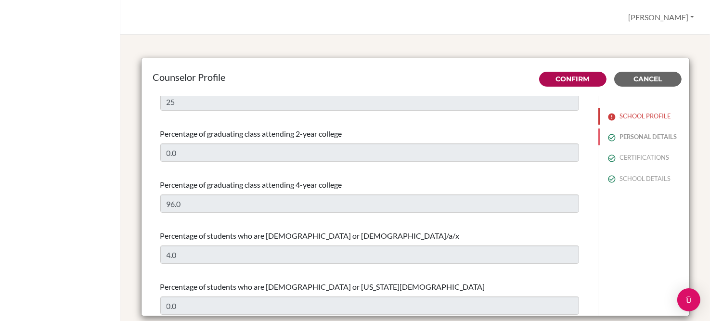
type input "mlamug@soismail.jp"
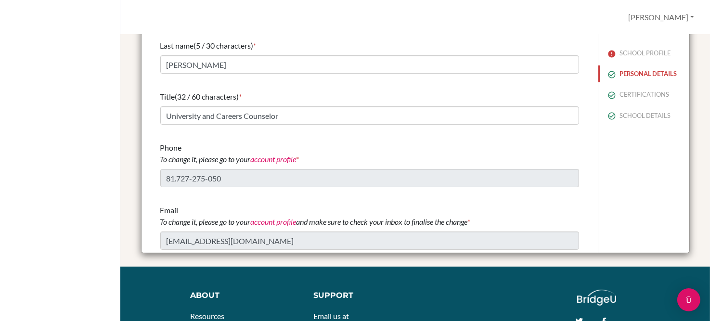
scroll to position [0, 0]
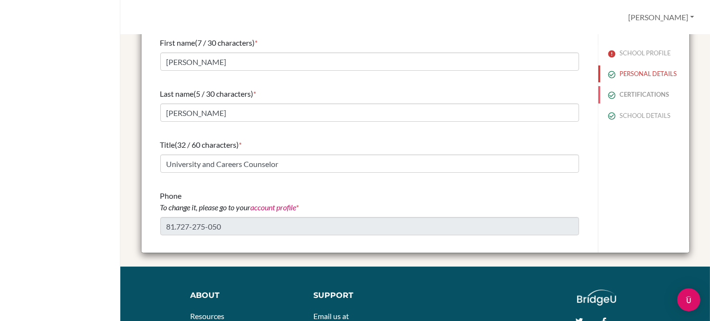
click at [614, 97] on button "CERTIFICATIONS" at bounding box center [643, 94] width 91 height 17
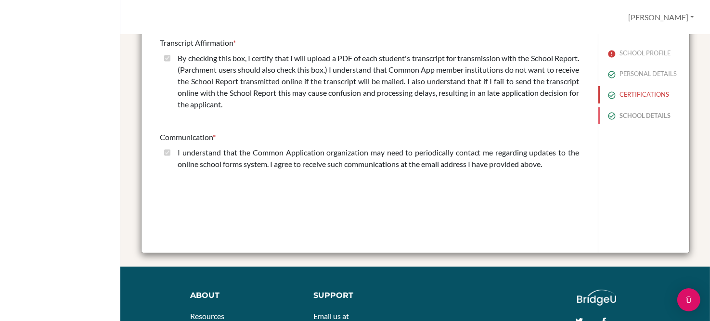
click at [633, 118] on button "SCHOOL DETAILS" at bounding box center [643, 115] width 91 height 17
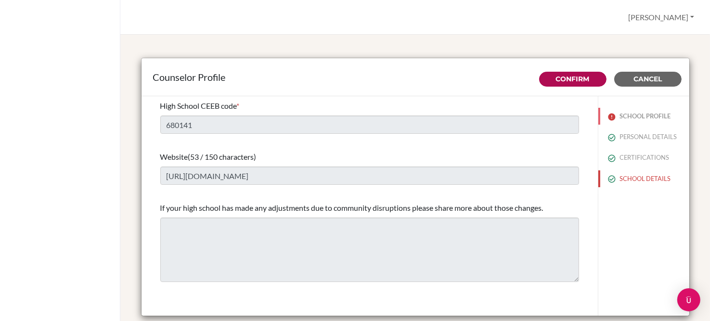
click at [643, 109] on button "SCHOOL PROFILE" at bounding box center [643, 116] width 91 height 17
type input "25"
type input "0.0"
select select "0"
select select "315671"
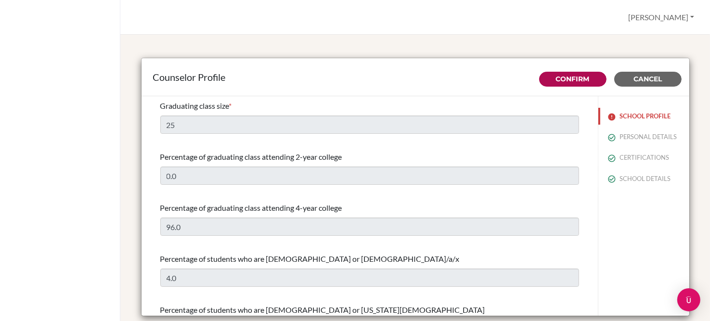
click at [618, 118] on button "SCHOOL PROFILE" at bounding box center [643, 116] width 91 height 17
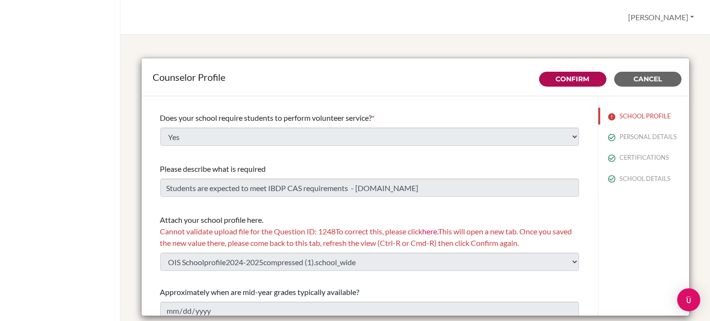
scroll to position [1153, 0]
click at [320, 237] on span "Cannot validate upload file for the Question ID: 1248 To correct this, please c…" at bounding box center [366, 236] width 412 height 21
click at [315, 247] on span "Cannot validate upload file for the Question ID: 1248 To correct this, please c…" at bounding box center [366, 236] width 412 height 21
click at [365, 247] on div "Cannot validate upload file for the Question ID: 1248 To correct this, please c…" at bounding box center [369, 236] width 419 height 23
drag, startPoint x: 365, startPoint y: 247, endPoint x: 361, endPoint y: 239, distance: 8.8
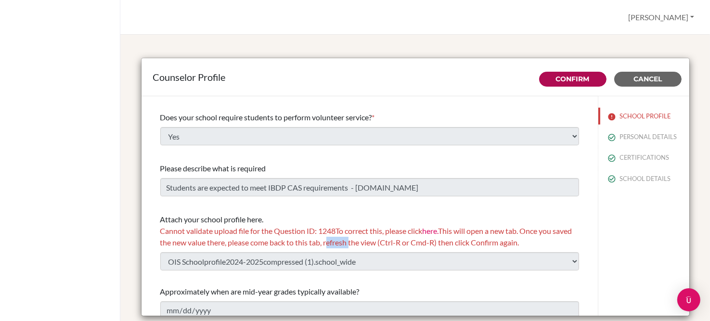
click at [361, 239] on div "Cannot validate upload file for the Question ID: 1248 To correct this, please c…" at bounding box center [369, 236] width 419 height 23
click at [293, 233] on span "Cannot validate upload file for the Question ID: 1248 To correct this, please c…" at bounding box center [366, 236] width 412 height 21
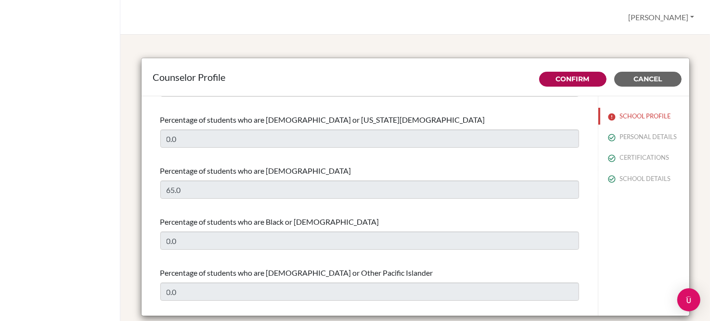
scroll to position [237, 0]
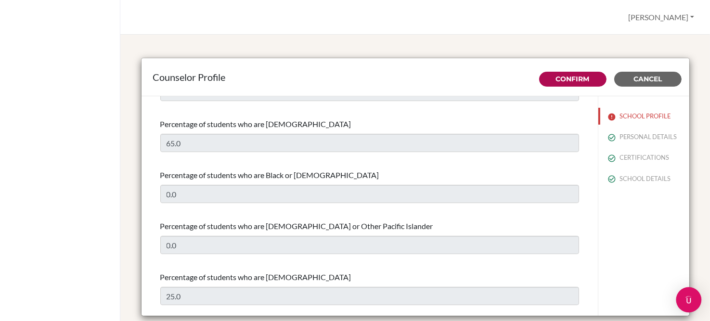
click at [684, 297] on img "Open Intercom Messenger" at bounding box center [688, 300] width 13 height 13
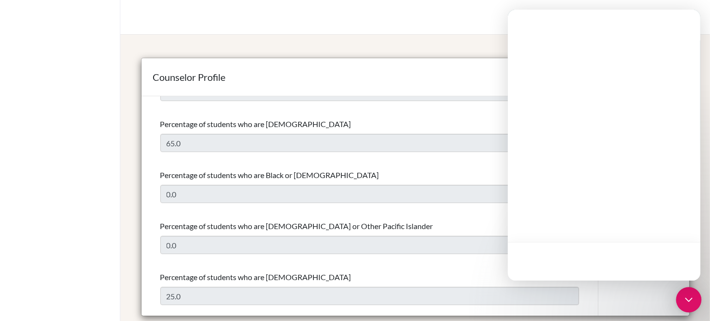
scroll to position [0, 0]
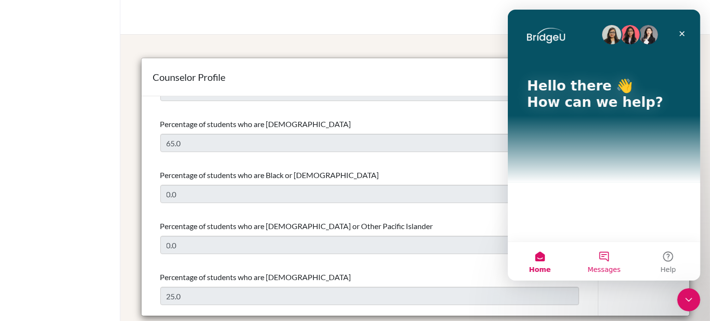
click at [614, 261] on button "Messages" at bounding box center [603, 261] width 64 height 38
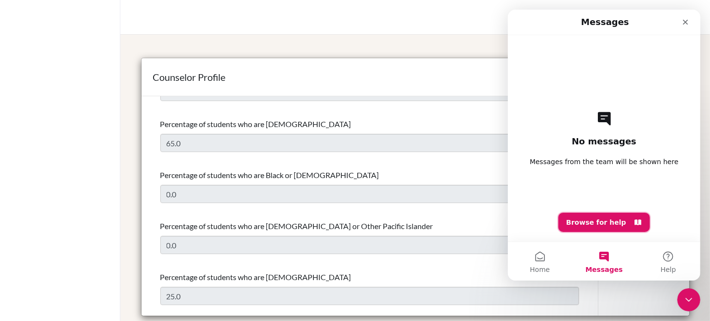
click at [600, 222] on button "Browse for help" at bounding box center [603, 222] width 91 height 19
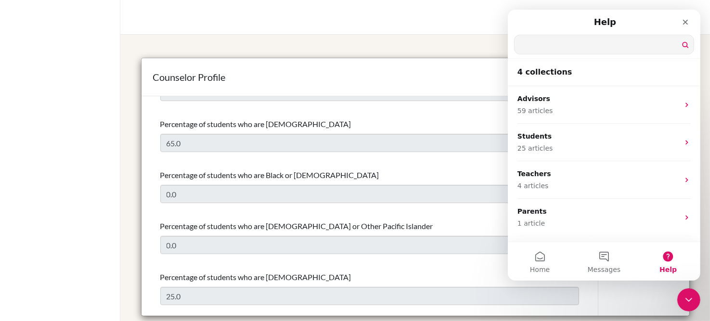
click at [558, 47] on input "Search for help" at bounding box center [603, 44] width 179 height 19
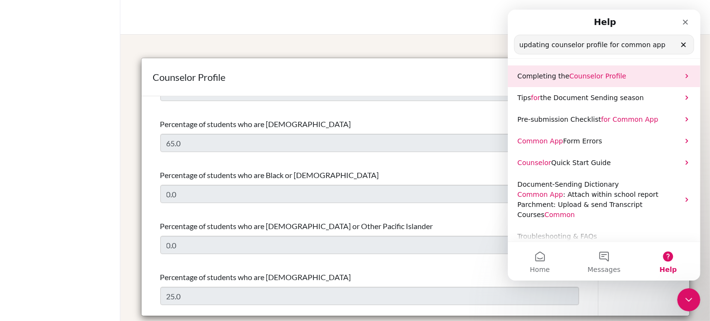
type input "updating counselor profile for common app"
click at [599, 71] on p "Completing the Counselor Profile" at bounding box center [598, 76] width 162 height 10
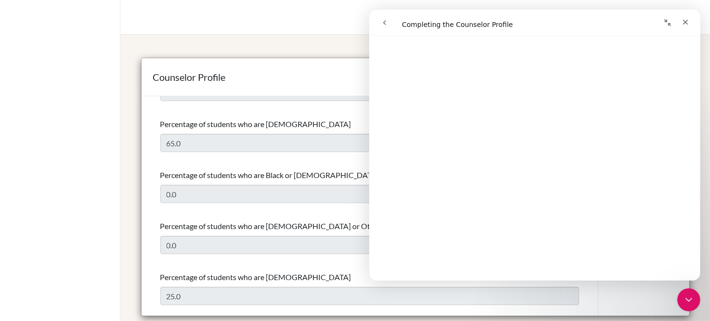
scroll to position [688, 0]
click at [682, 24] on icon "Close" at bounding box center [685, 22] width 8 height 8
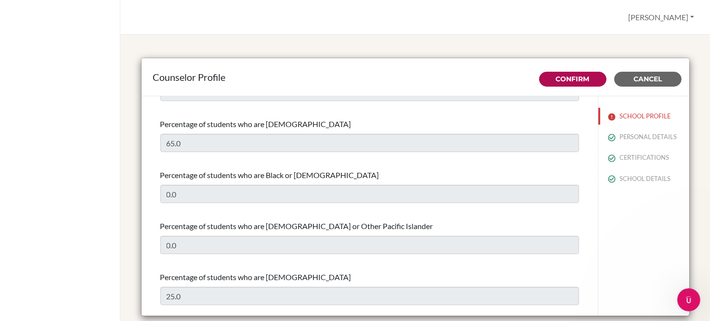
scroll to position [0, 0]
click at [612, 118] on button "SCHOOL PROFILE" at bounding box center [643, 116] width 91 height 17
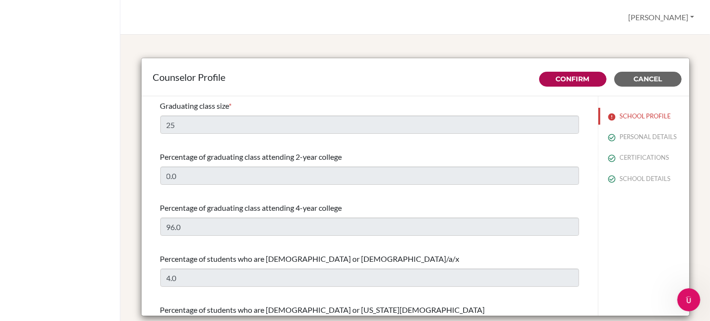
click at [663, 74] on button "Cancel" at bounding box center [647, 79] width 67 height 15
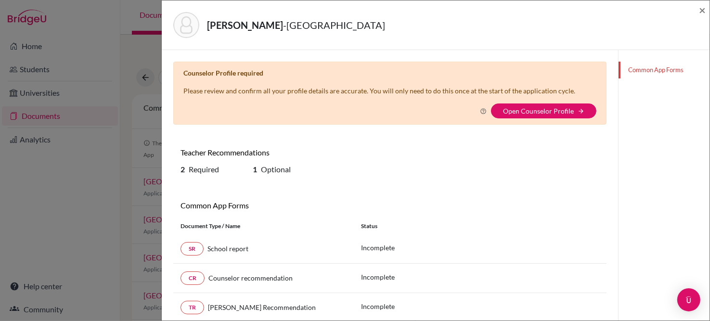
click at [643, 72] on link "Common App Forms" at bounding box center [663, 70] width 91 height 17
click at [480, 111] on icon at bounding box center [483, 111] width 7 height 7
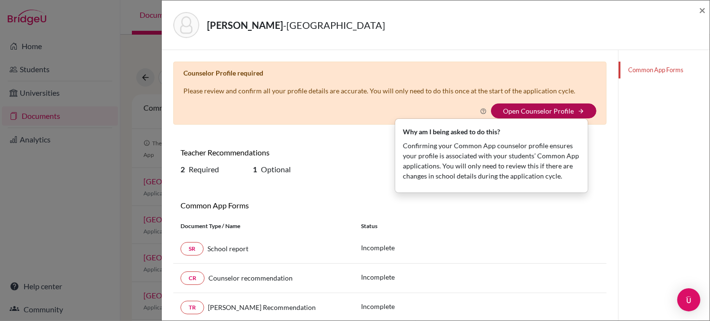
click at [533, 112] on link "Open Counselor Profile" at bounding box center [538, 111] width 71 height 8
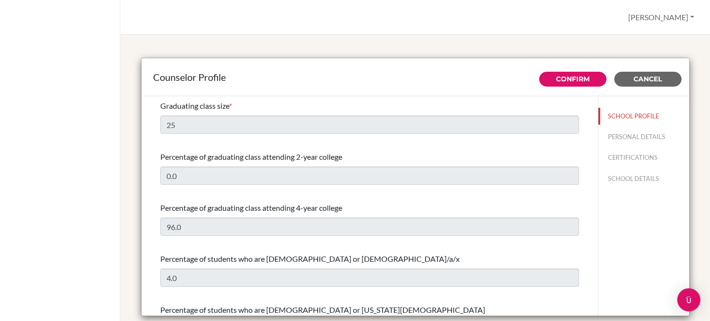
select select "0"
select select "315671"
click at [598, 258] on div "SCHOOL PROFILE PERSONAL DETAILS CERTIFICATIONS SCHOOL DETAILS" at bounding box center [643, 206] width 91 height 220
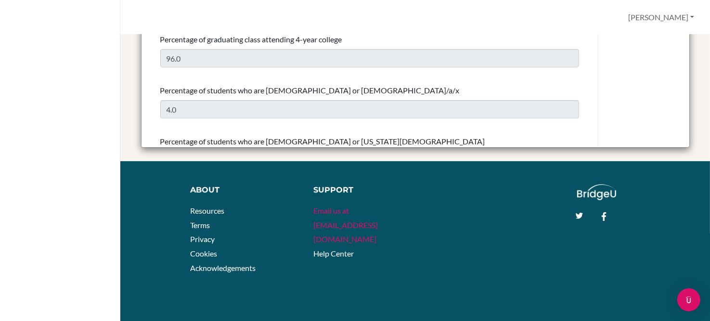
drag, startPoint x: 482, startPoint y: 310, endPoint x: 353, endPoint y: 210, distance: 162.9
click at [353, 210] on link "Email us at [EMAIL_ADDRESS][DOMAIN_NAME]" at bounding box center [345, 225] width 64 height 38
click at [488, 249] on div "Support Email us at [EMAIL_ADDRESS][DOMAIN_NAME] Help Center" at bounding box center [434, 226] width 271 height 84
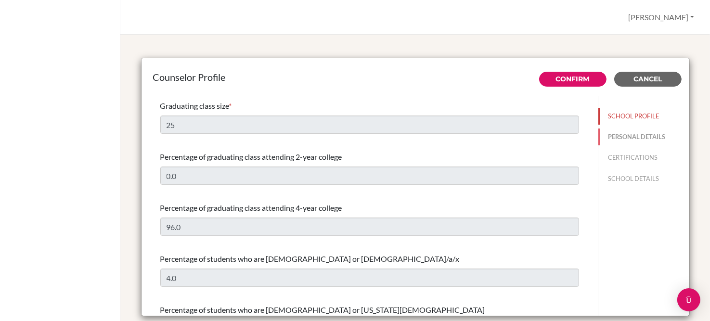
click at [614, 140] on button "PERSONAL DETAILS" at bounding box center [643, 136] width 91 height 17
type input "[PERSON_NAME]"
type input "University and Careers Counselor"
type input "81.727-275-050"
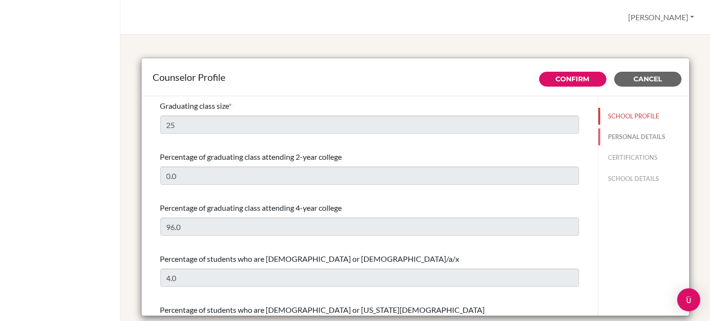
type input "[EMAIL_ADDRESS][DOMAIN_NAME]"
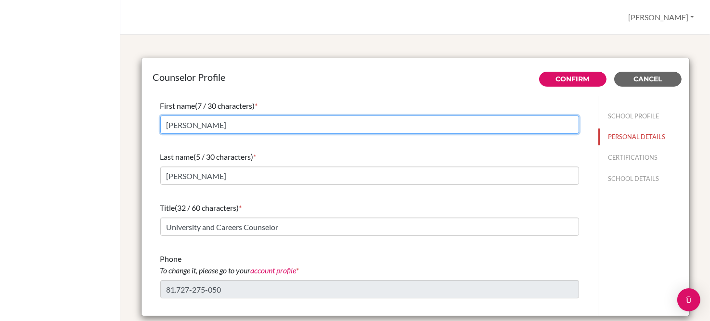
click at [479, 125] on input "[PERSON_NAME]" at bounding box center [369, 124] width 419 height 18
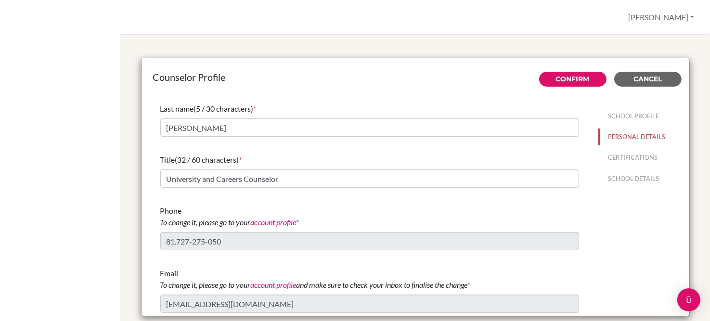
scroll to position [48, 0]
click at [278, 220] on link "account profile" at bounding box center [274, 221] width 46 height 9
click at [666, 16] on button "[PERSON_NAME]" at bounding box center [661, 17] width 75 height 18
click at [651, 36] on link "Profile" at bounding box center [660, 39] width 76 height 15
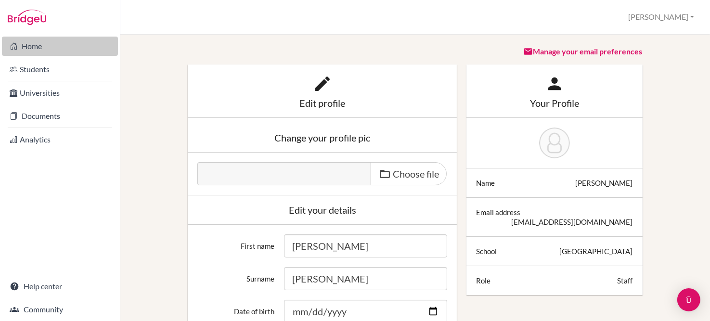
click at [61, 47] on link "Home" at bounding box center [60, 46] width 116 height 19
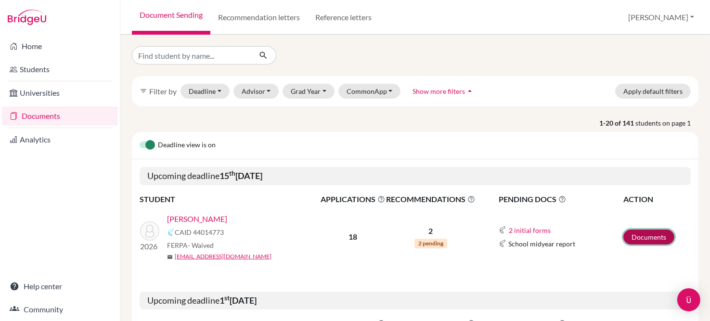
click at [637, 233] on link "Documents" at bounding box center [648, 237] width 51 height 15
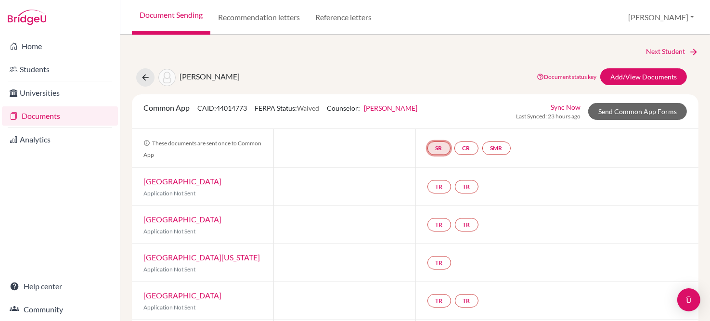
click at [435, 150] on link "SR" at bounding box center [438, 147] width 23 height 13
click at [428, 117] on link "School report" at bounding box center [439, 119] width 41 height 8
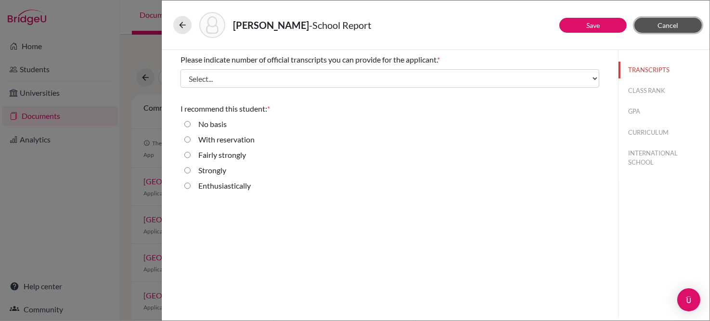
click at [661, 21] on span "Cancel" at bounding box center [668, 25] width 21 height 8
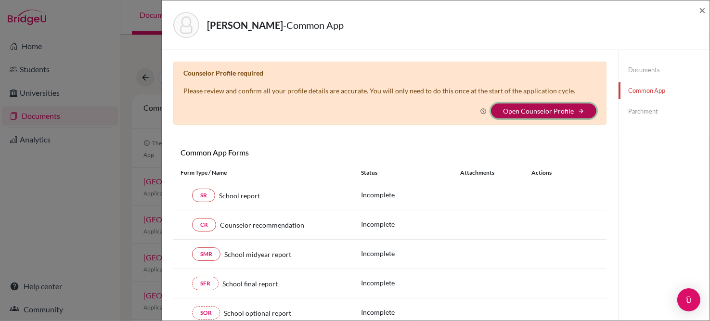
click at [581, 108] on button "Open Counselor Profile arrow_forward" at bounding box center [543, 110] width 105 height 15
click at [580, 108] on button "Open Counselor Profile arrow_forward" at bounding box center [543, 110] width 105 height 15
click at [549, 108] on link "Open Counselor Profile" at bounding box center [538, 111] width 71 height 8
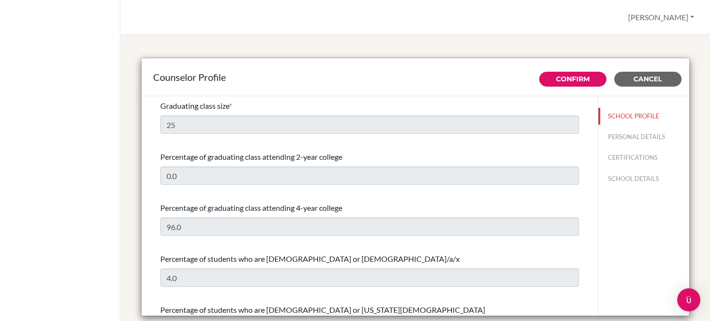
select select "0"
select select "315671"
click at [618, 114] on button "SCHOOL PROFILE" at bounding box center [643, 116] width 91 height 17
click at [619, 114] on button "SCHOOL PROFILE" at bounding box center [643, 116] width 91 height 17
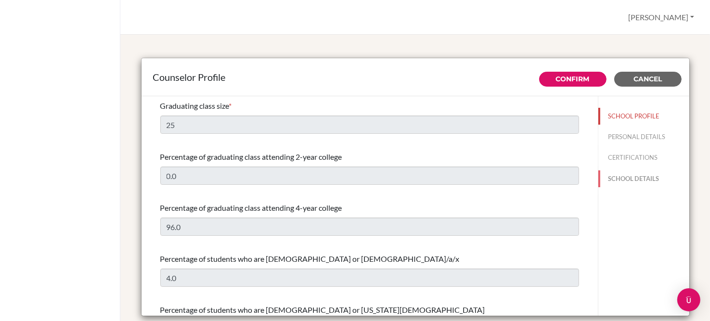
click at [606, 178] on button "SCHOOL DETAILS" at bounding box center [643, 178] width 91 height 17
type input "680141"
type input "https://sois.kwansei.ac.jp/osaka-international-school"
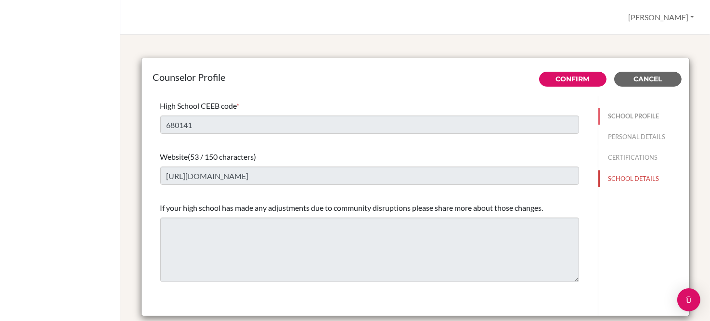
click at [625, 112] on button "SCHOOL PROFILE" at bounding box center [643, 116] width 91 height 17
type input "25"
type input "0.0"
select select "0"
select select "315671"
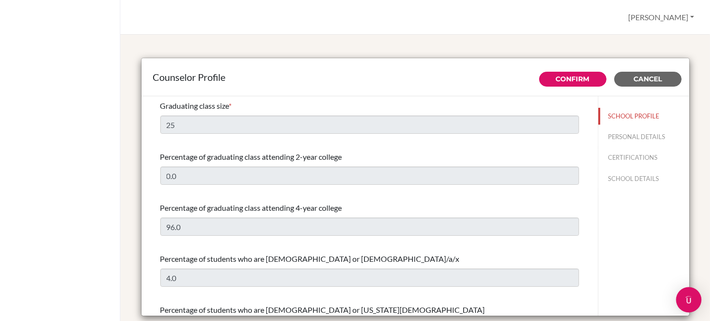
click at [690, 303] on img "Open Intercom Messenger" at bounding box center [688, 300] width 13 height 13
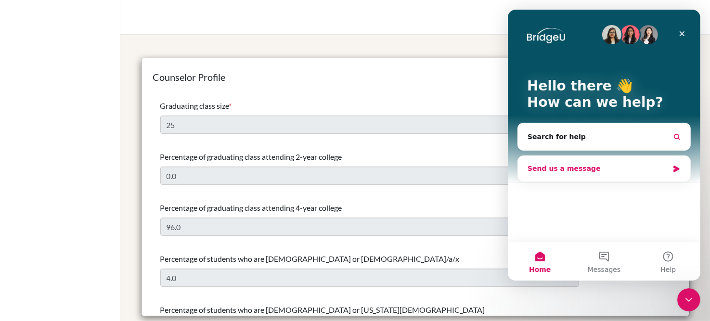
click at [609, 168] on div "Send us a message" at bounding box center [597, 169] width 141 height 10
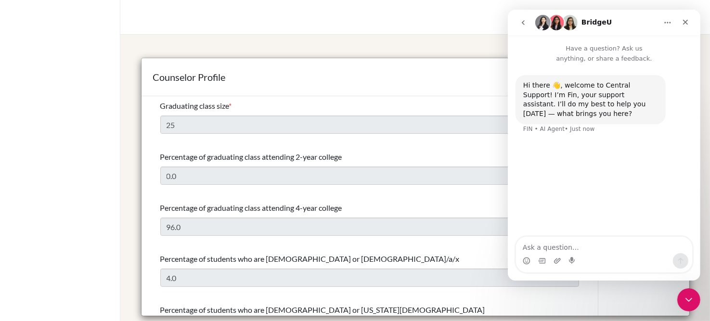
click at [541, 247] on textarea "Ask a question…" at bounding box center [603, 245] width 176 height 16
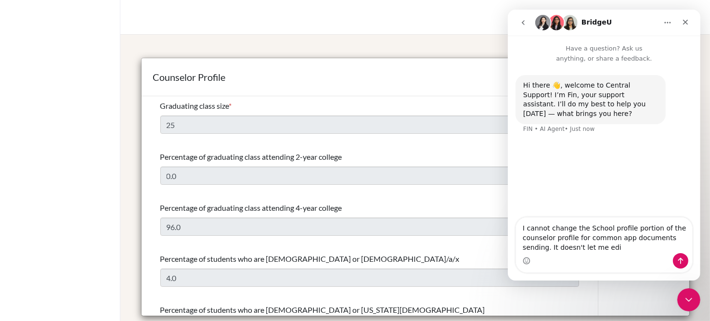
type textarea "I cannot change the School profile portion of the counselor profile for common …"
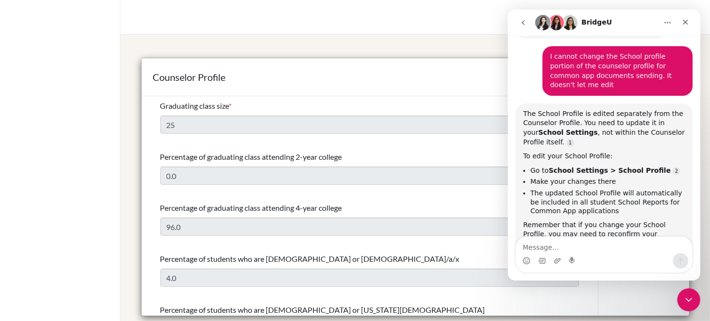
scroll to position [116, 0]
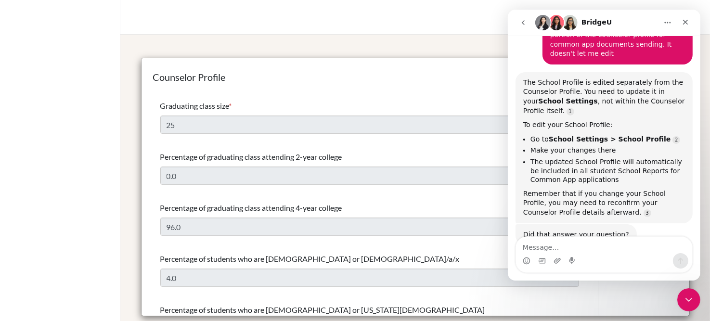
click at [552, 249] on textarea "Message…" at bounding box center [603, 245] width 176 height 16
type textarea "let me give it a try"
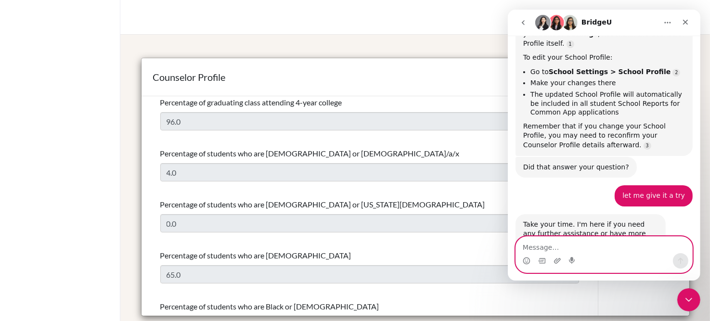
scroll to position [109, 0]
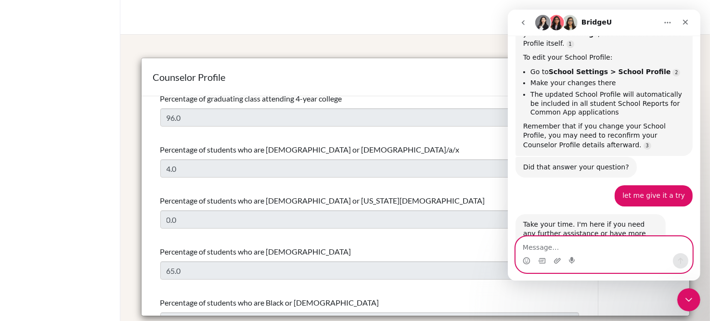
click at [578, 250] on textarea "Message…" at bounding box center [603, 245] width 176 height 16
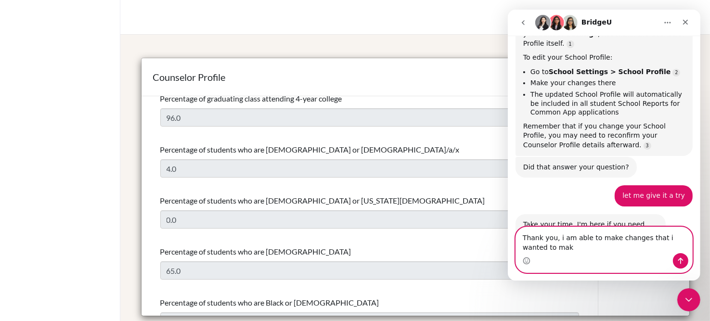
scroll to position [192, 0]
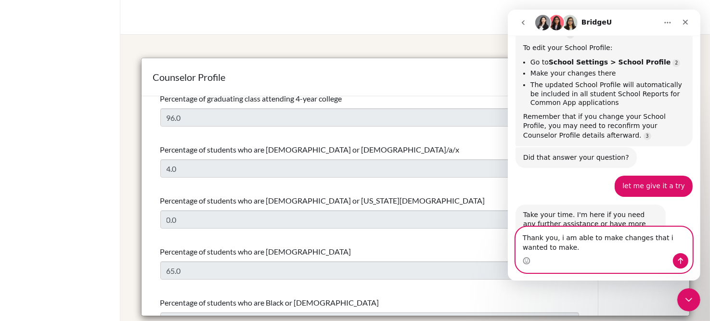
type textarea "Thank you, i am able to make changes that i wanted to make."
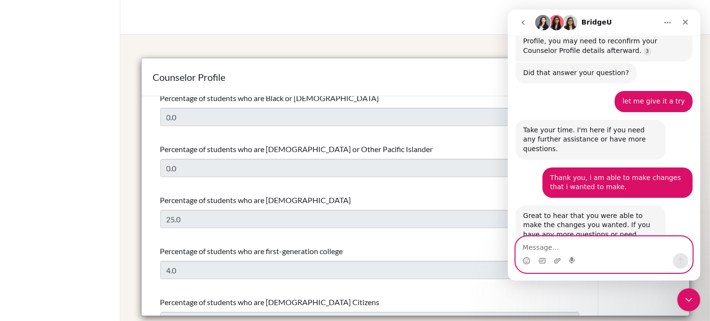
scroll to position [348, 0]
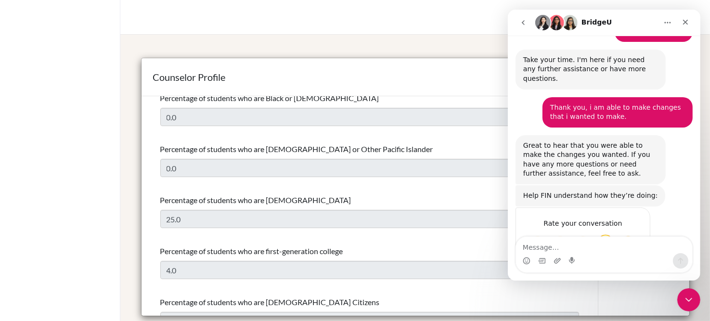
click at [605, 234] on span "Great" at bounding box center [604, 242] width 17 height 17
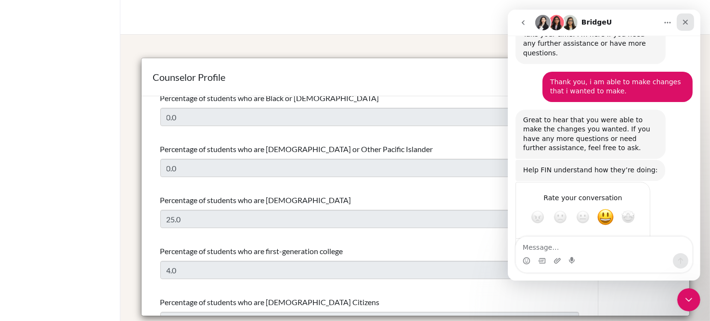
click at [686, 18] on icon "Close" at bounding box center [685, 22] width 8 height 8
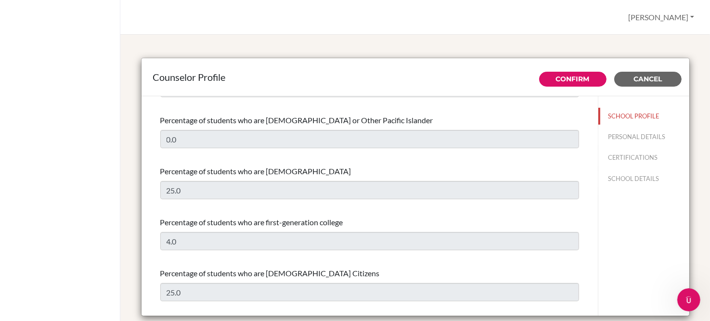
scroll to position [346, 0]
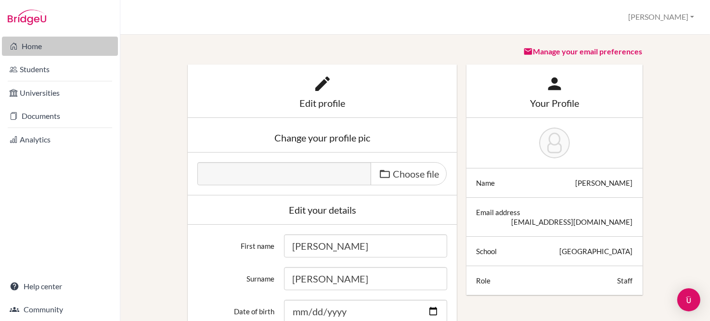
click at [43, 47] on link "Home" at bounding box center [60, 46] width 116 height 19
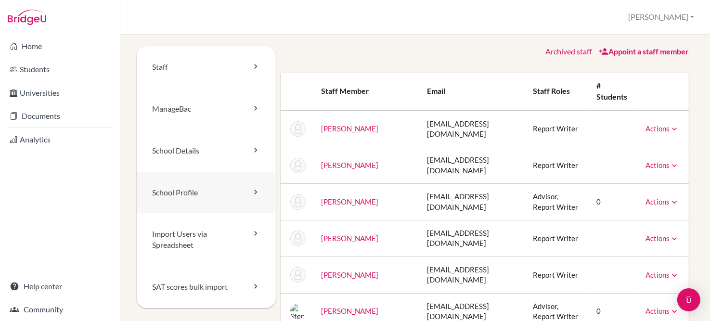
click at [254, 193] on icon at bounding box center [256, 192] width 10 height 10
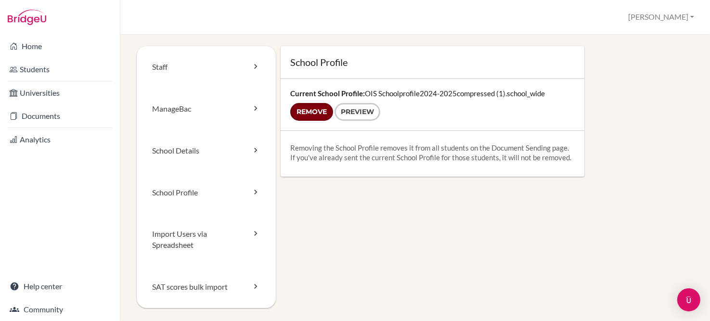
click at [307, 114] on input "Remove" at bounding box center [311, 112] width 43 height 18
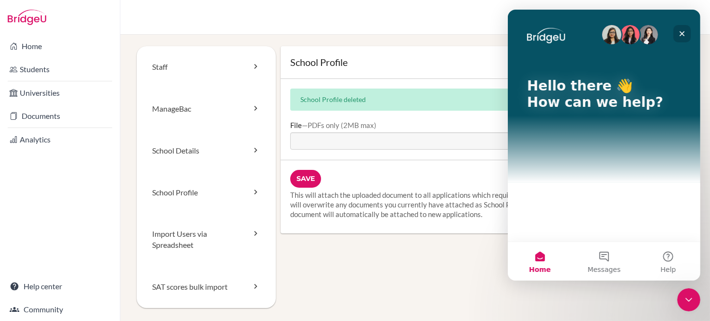
click at [684, 32] on icon "Close" at bounding box center [682, 34] width 8 height 8
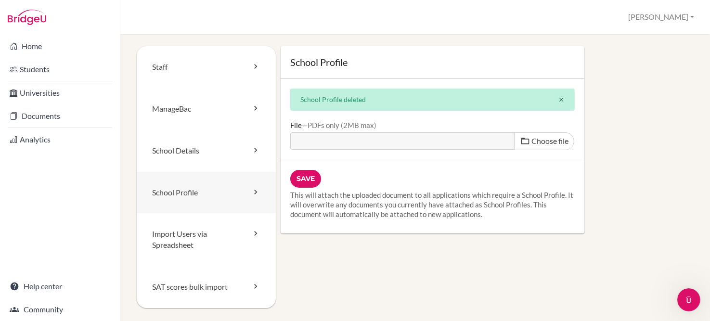
click at [224, 192] on link "School Profile" at bounding box center [206, 193] width 139 height 42
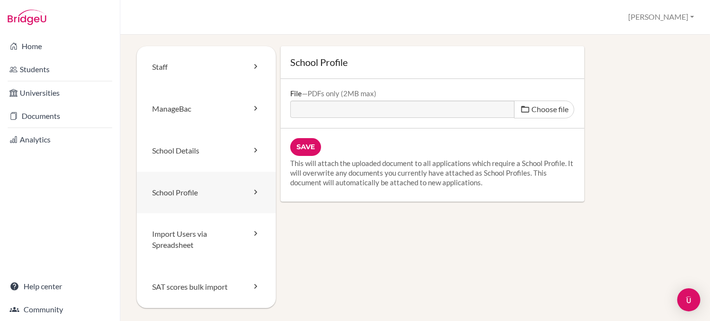
click at [252, 193] on icon at bounding box center [256, 192] width 10 height 10
click at [254, 146] on icon at bounding box center [256, 150] width 10 height 10
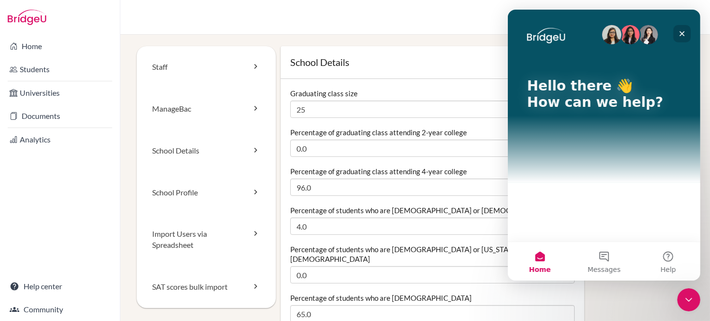
click at [681, 32] on icon "Close" at bounding box center [682, 34] width 8 height 8
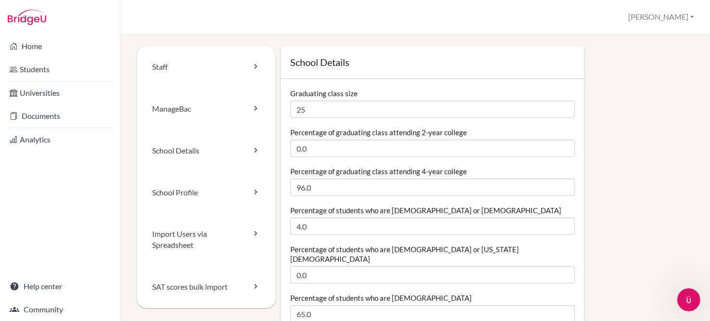
scroll to position [16, 0]
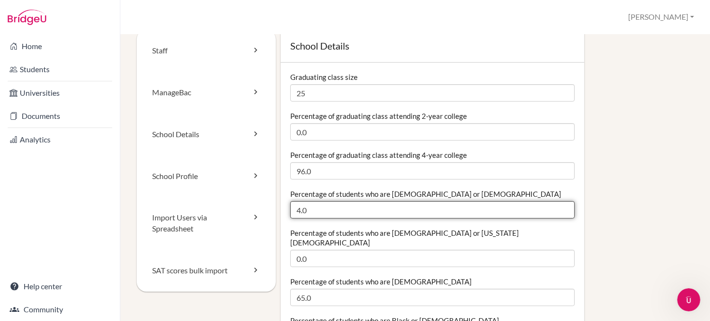
click at [419, 205] on input "4.0" at bounding box center [432, 209] width 284 height 17
click at [559, 206] on input "4.01" at bounding box center [432, 209] width 284 height 17
type input "4"
click at [561, 212] on input "4" at bounding box center [432, 209] width 284 height 17
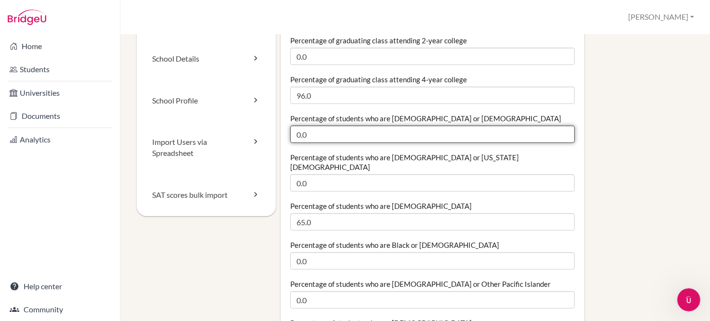
scroll to position [98, 0]
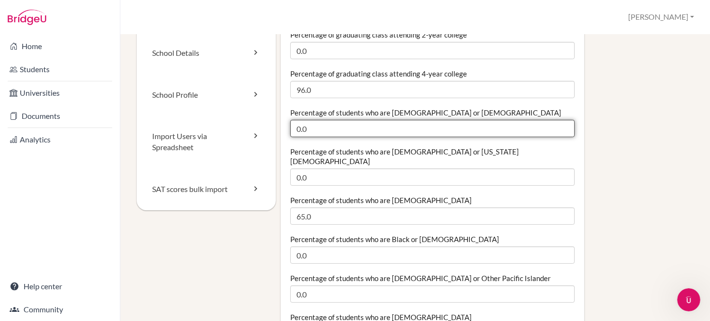
type input "0.0"
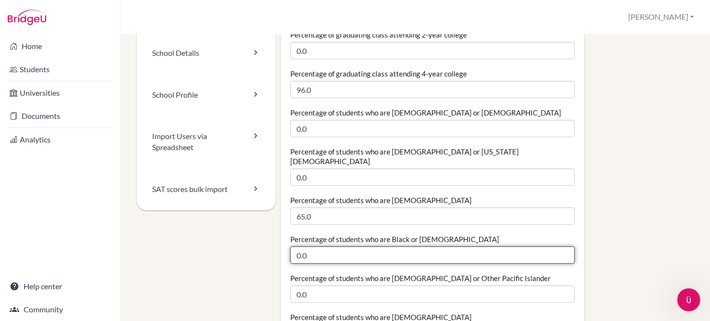
click at [413, 247] on input "0.0" at bounding box center [432, 254] width 284 height 17
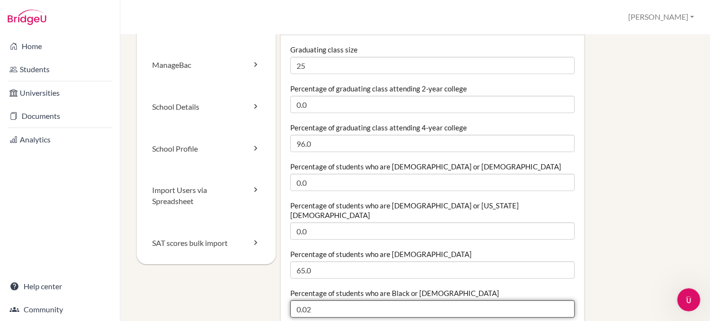
scroll to position [44, 0]
type input "0.04"
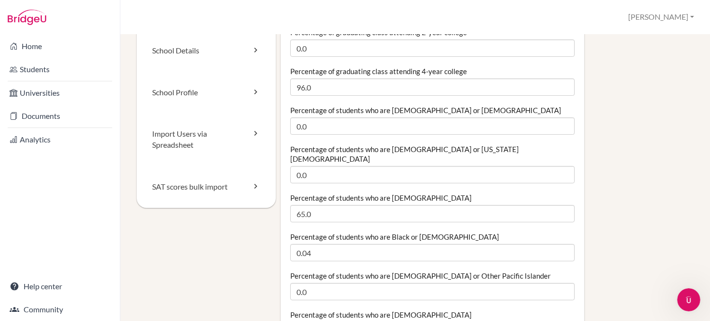
scroll to position [102, 0]
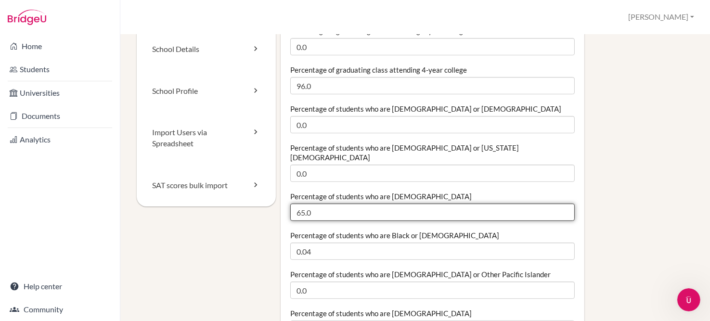
click at [321, 207] on input "65.0" at bounding box center [432, 212] width 284 height 17
type input "6"
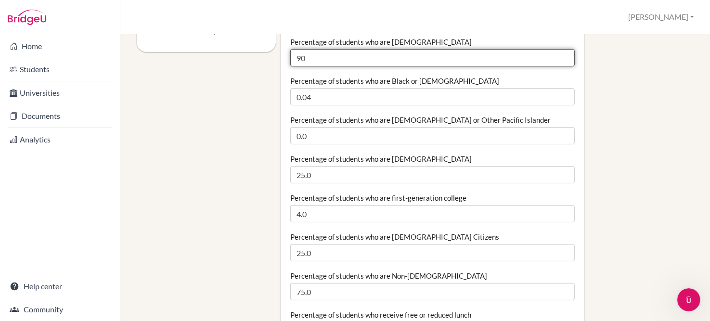
scroll to position [283, 0]
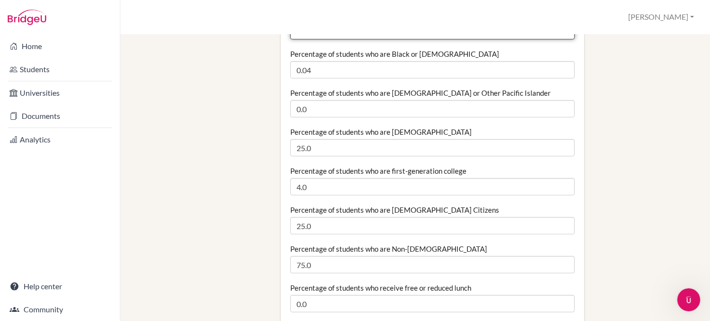
type input "90"
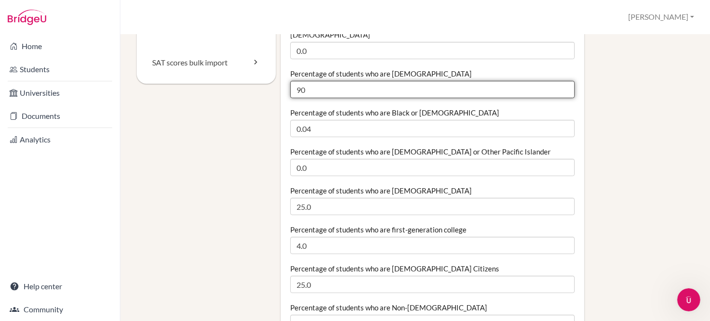
scroll to position [223, 0]
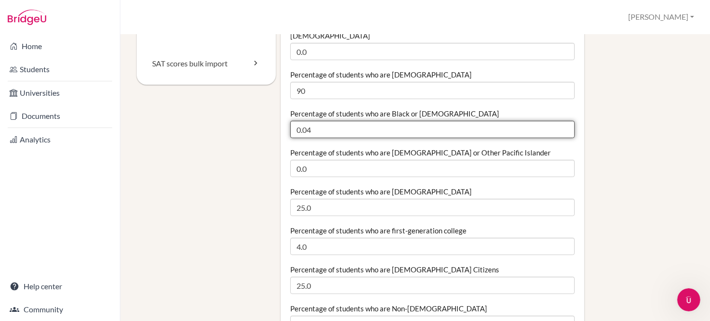
click at [311, 121] on input "0.04" at bounding box center [432, 129] width 284 height 17
type input "0"
type input "4"
click at [301, 125] on input "Percentage of students who are Black or African American" at bounding box center [432, 129] width 284 height 17
type input "0.04"
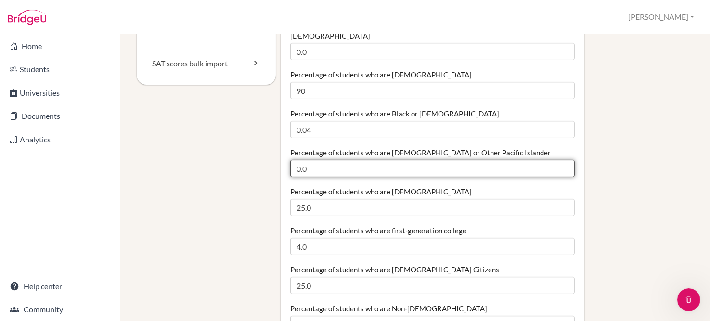
click at [491, 160] on input "0.0" at bounding box center [432, 168] width 284 height 17
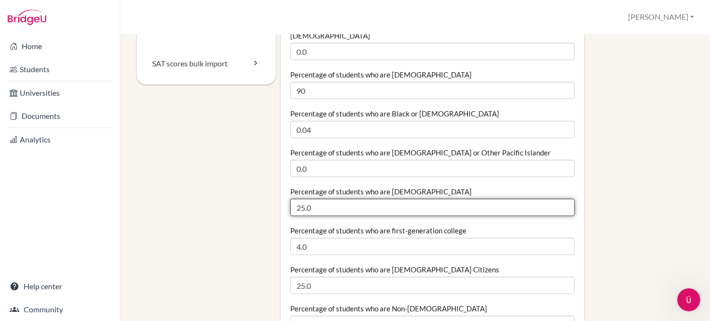
click at [391, 199] on input "25.0" at bounding box center [432, 207] width 284 height 17
type input "2"
type input "16.0"
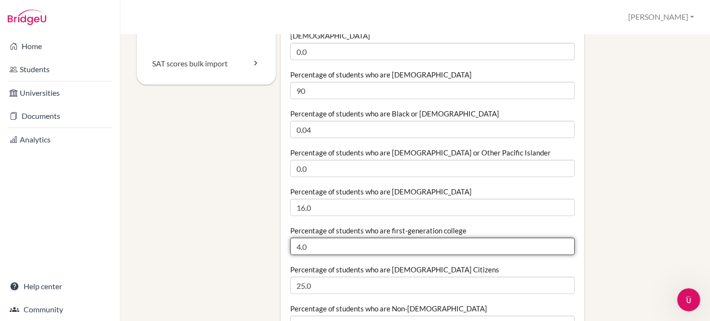
click at [367, 239] on input "4.0" at bounding box center [432, 246] width 284 height 17
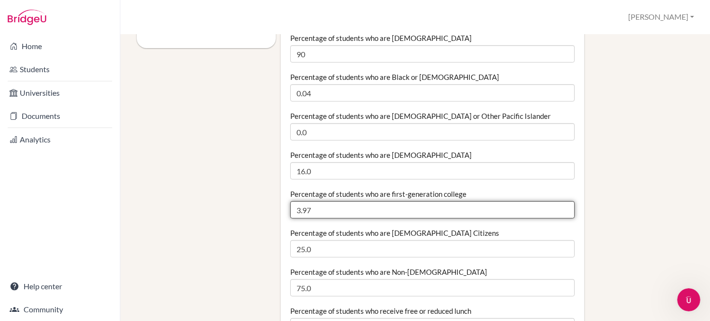
scroll to position [260, 0]
type input "3.97"
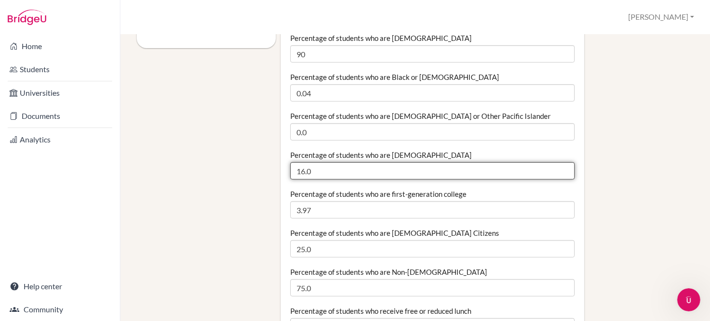
click at [327, 162] on input "16.0" at bounding box center [432, 170] width 284 height 17
type input "1"
type input ".04"
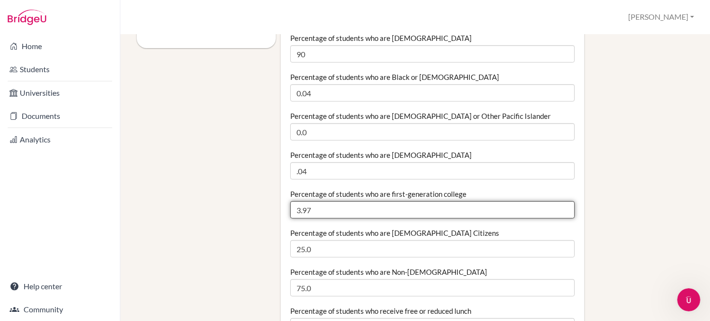
click at [344, 201] on input "3.97" at bounding box center [432, 209] width 284 height 17
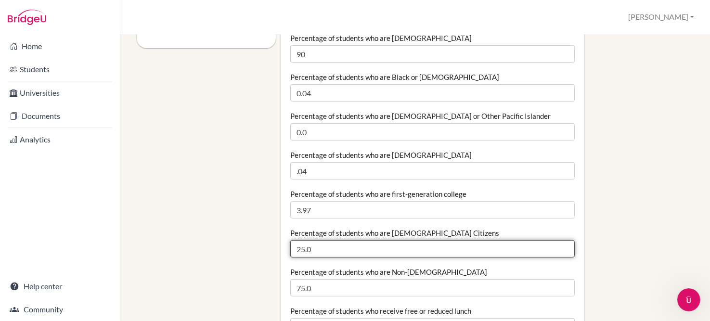
click at [327, 240] on input "25.0" at bounding box center [432, 248] width 284 height 17
type input "2"
type input "16.0"
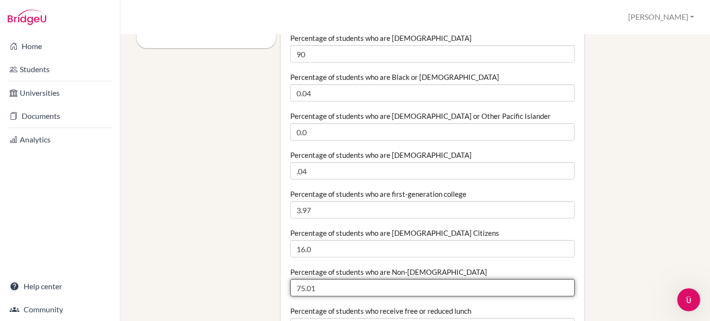
click at [560, 279] on input "75.01" at bounding box center [432, 287] width 284 height 17
click at [560, 279] on input "75.02" at bounding box center [432, 287] width 284 height 17
click at [560, 279] on input "75.03" at bounding box center [432, 287] width 284 height 17
type input "7"
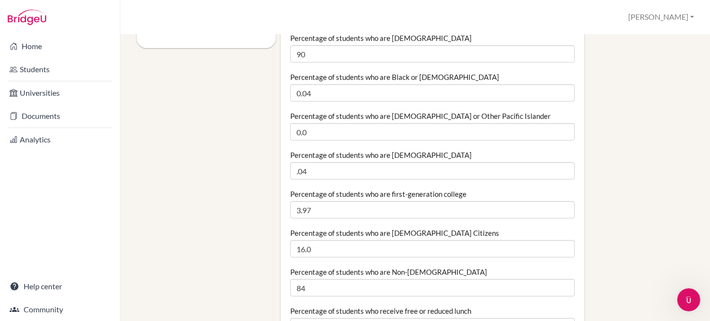
click at [463, 267] on div "Percentage of students who are Non-US Citizens 84" at bounding box center [432, 281] width 284 height 29
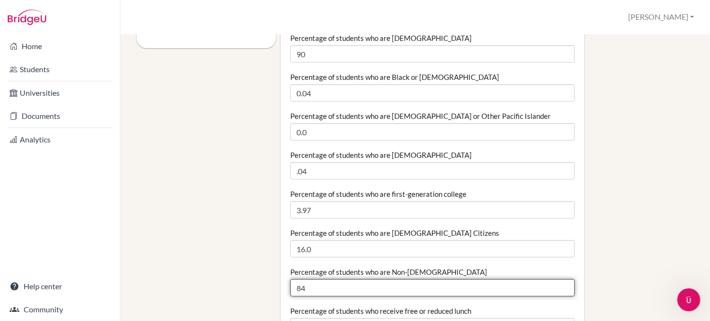
click at [453, 279] on input "84" at bounding box center [432, 287] width 284 height 17
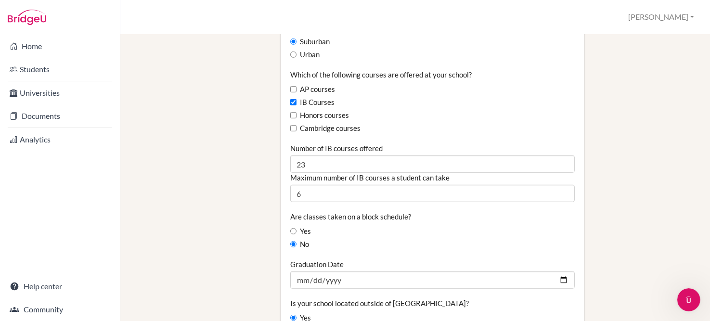
scroll to position [606, 0]
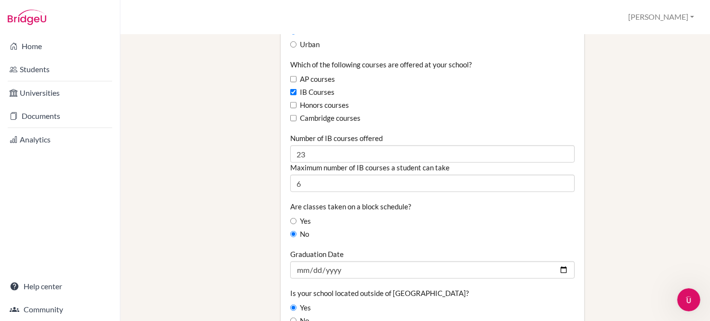
type input "83.98"
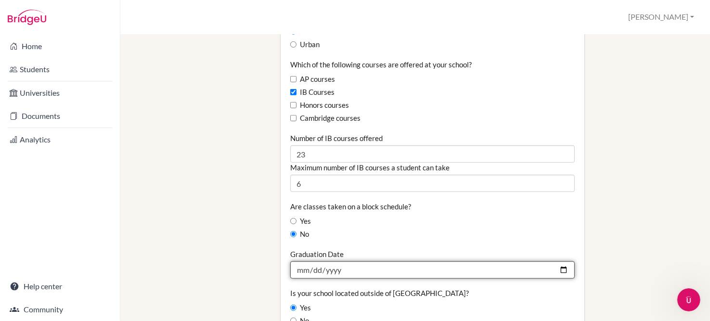
click at [302, 261] on input "[DATE]" at bounding box center [432, 269] width 284 height 17
click at [313, 261] on input "[DATE]" at bounding box center [432, 269] width 284 height 17
type input "[DATE]"
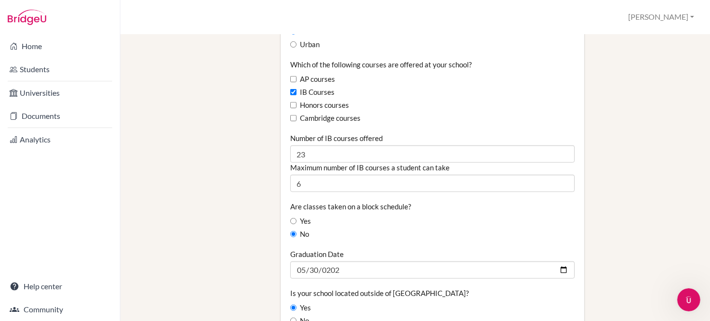
click at [360, 303] on div "Yes" at bounding box center [432, 308] width 284 height 11
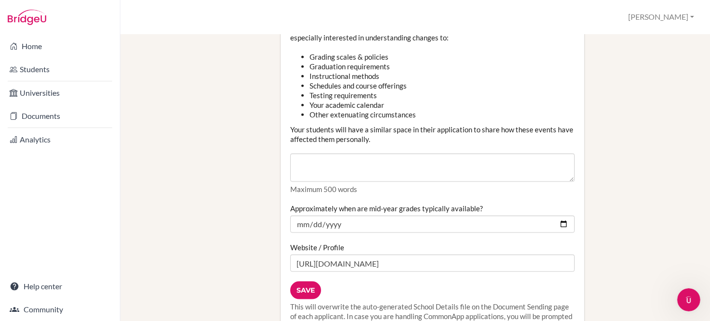
scroll to position [1145, 0]
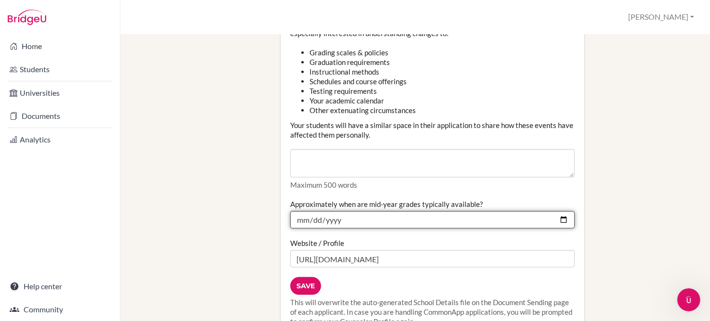
click at [344, 218] on input "[DATE]" at bounding box center [432, 219] width 284 height 17
click at [337, 218] on input "[DATE]" at bounding box center [432, 219] width 284 height 17
type input "2026-03-14"
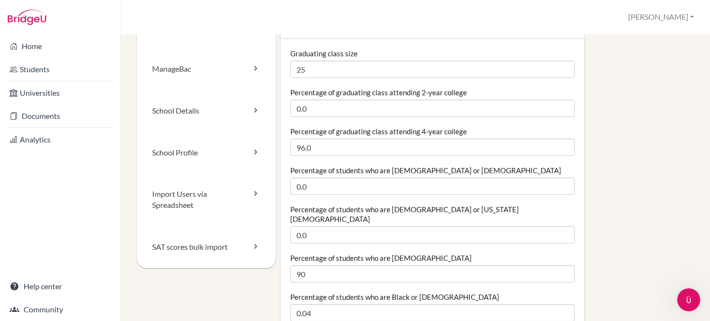
scroll to position [0, 0]
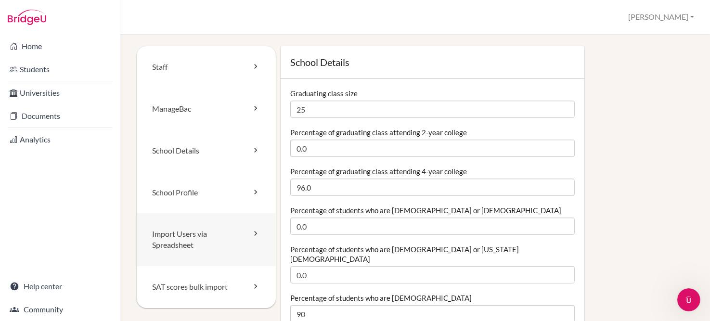
click at [222, 220] on link "Import Users via Spreadsheet" at bounding box center [206, 239] width 139 height 53
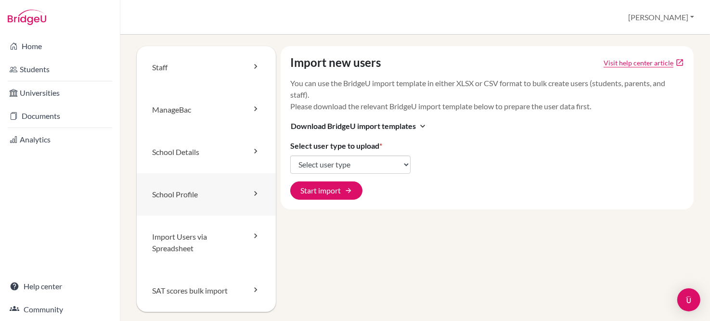
click at [203, 200] on link "School Profile" at bounding box center [206, 194] width 139 height 42
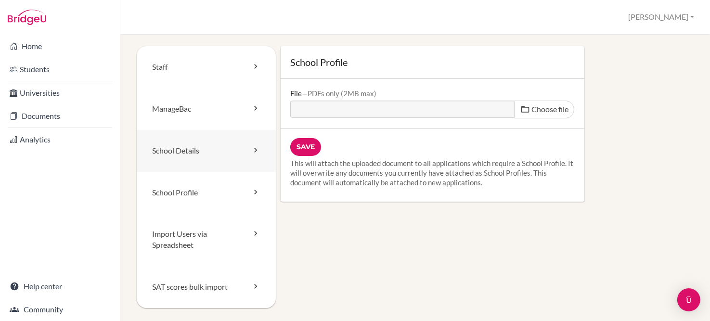
click at [252, 153] on icon at bounding box center [256, 150] width 10 height 10
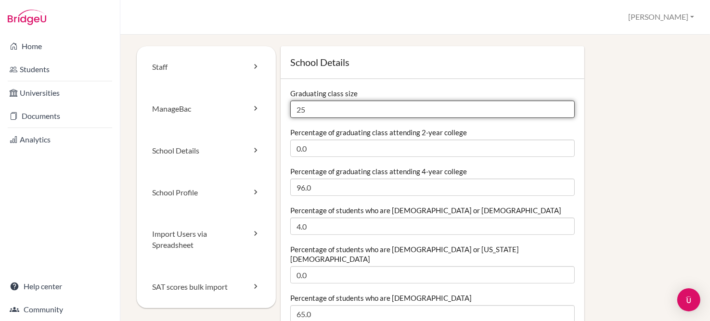
click at [333, 105] on input "25" at bounding box center [432, 109] width 284 height 17
type input "24"
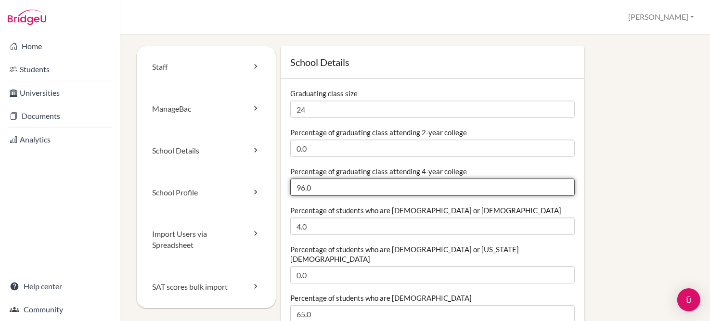
click at [328, 186] on input "96.0" at bounding box center [432, 187] width 284 height 17
type input "9"
type input "100"
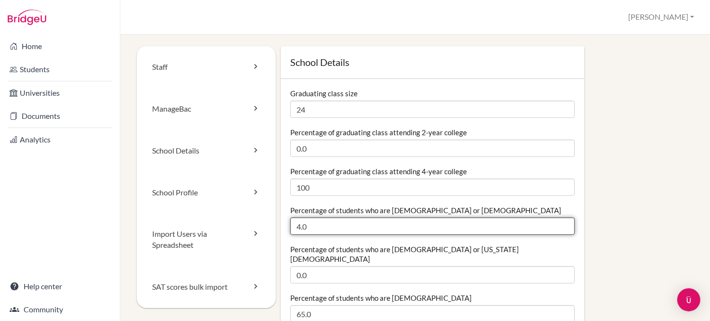
click at [343, 225] on input "4.0" at bounding box center [432, 225] width 284 height 17
type input "4"
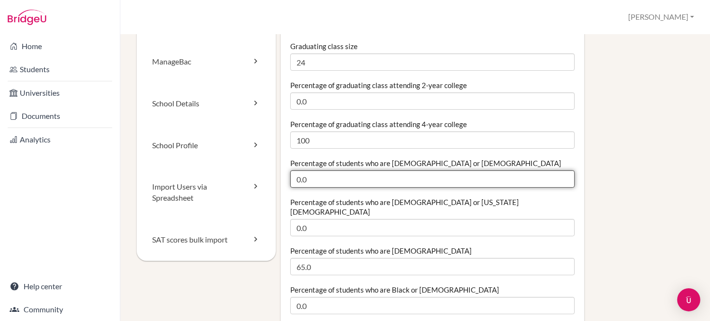
scroll to position [48, 0]
type input "0.0"
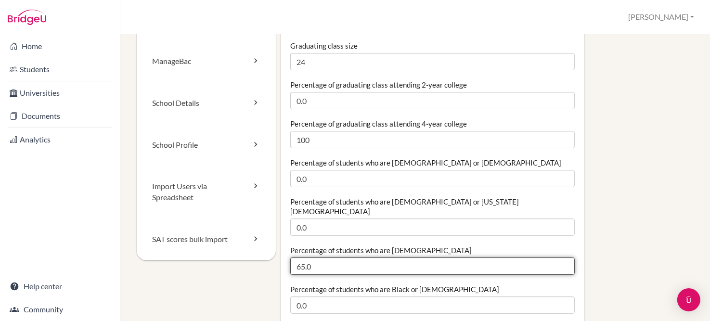
click at [347, 257] on input "65.0" at bounding box center [432, 265] width 284 height 17
type input "6"
type input "95"
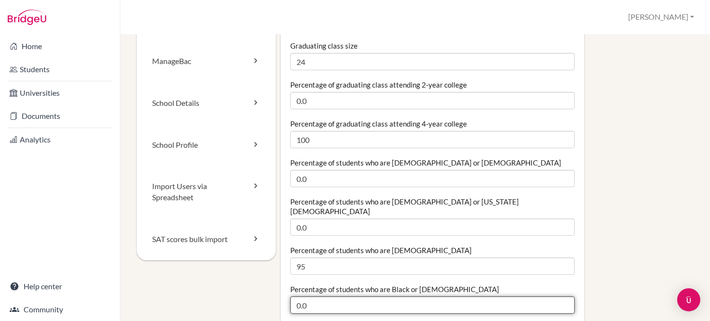
click at [352, 296] on input "0.0" at bounding box center [432, 304] width 284 height 17
type input "0"
type input "4.0"
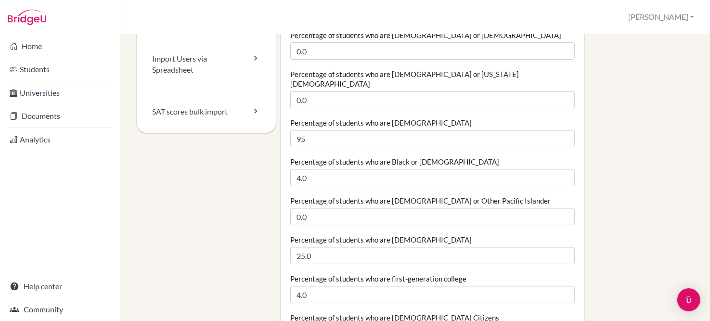
scroll to position [182, 0]
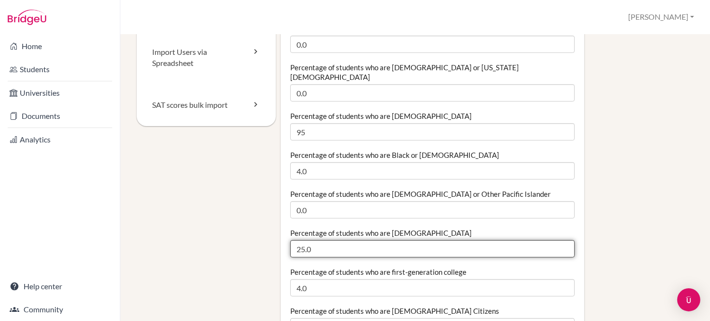
click at [345, 241] on input "25.0" at bounding box center [432, 248] width 284 height 17
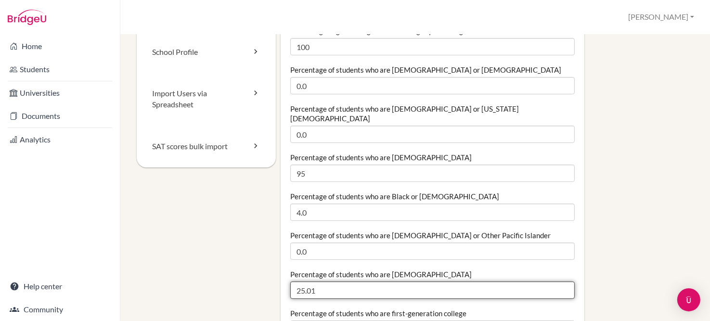
scroll to position [142, 0]
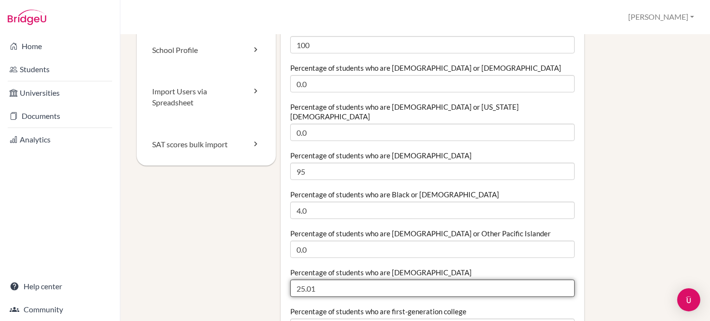
click at [325, 280] on input "25.01" at bounding box center [432, 288] width 284 height 17
type input "2"
type input "4.0"
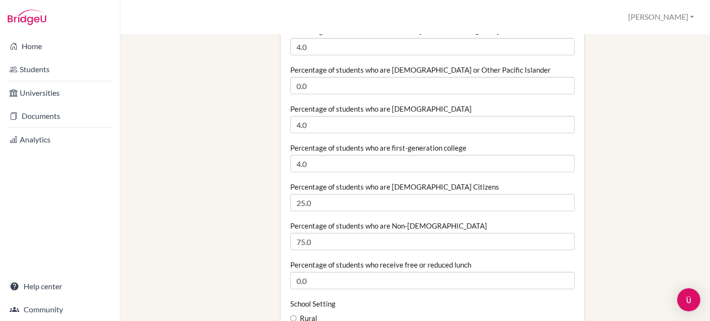
scroll to position [358, 0]
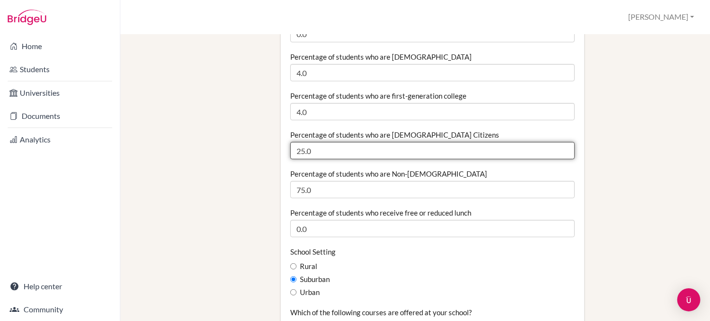
click at [318, 143] on input "25.0" at bounding box center [432, 150] width 284 height 17
type input "2"
type input "12.0"
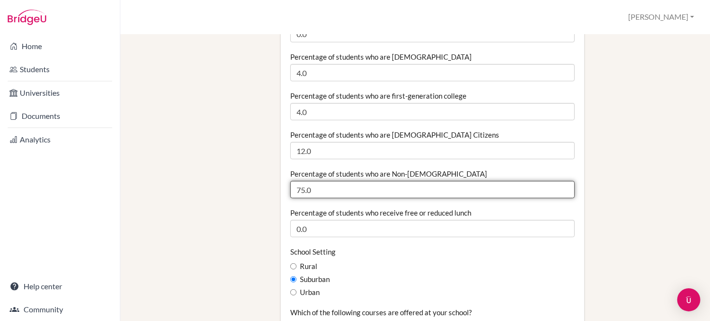
click at [323, 181] on input "75.0" at bounding box center [432, 189] width 284 height 17
type input "7"
type input "88.0"
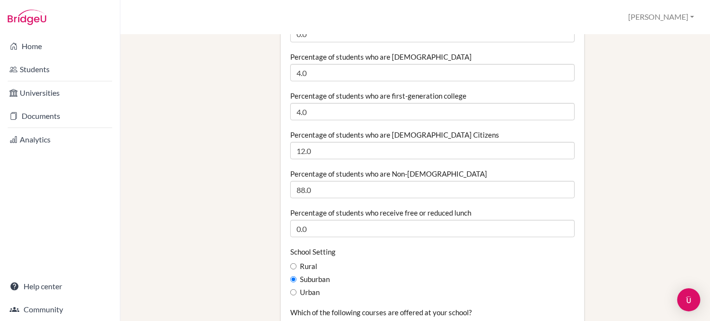
click at [387, 261] on div "Rural" at bounding box center [432, 266] width 284 height 11
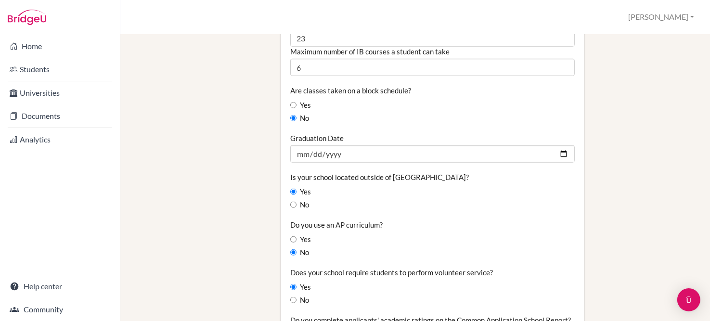
scroll to position [793, 0]
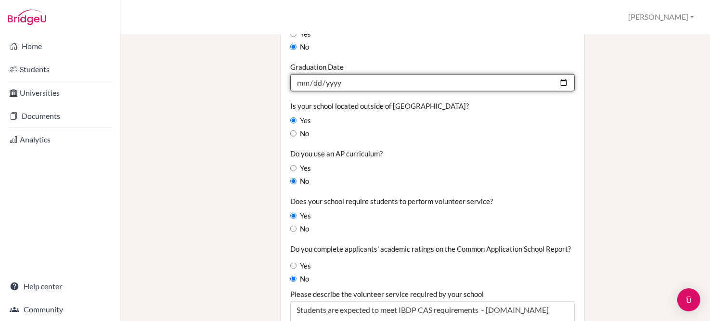
click at [307, 74] on input "2025-05-31" at bounding box center [432, 82] width 284 height 17
type input "[DATE]"
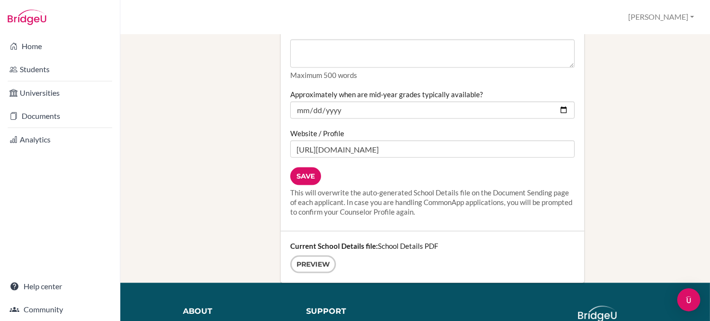
scroll to position [1264, 0]
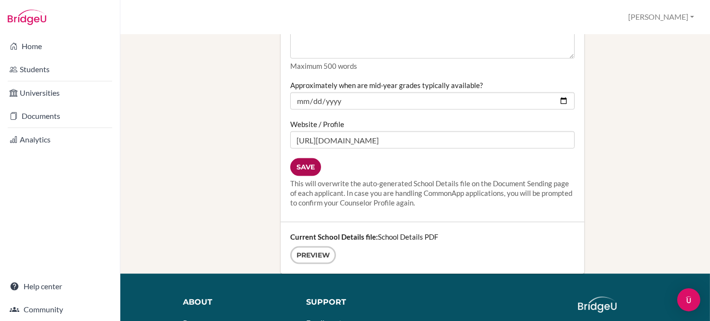
click at [294, 172] on input "Save" at bounding box center [305, 167] width 31 height 18
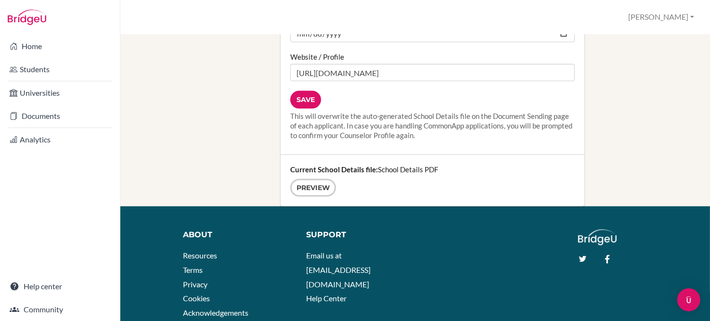
scroll to position [1355, 0]
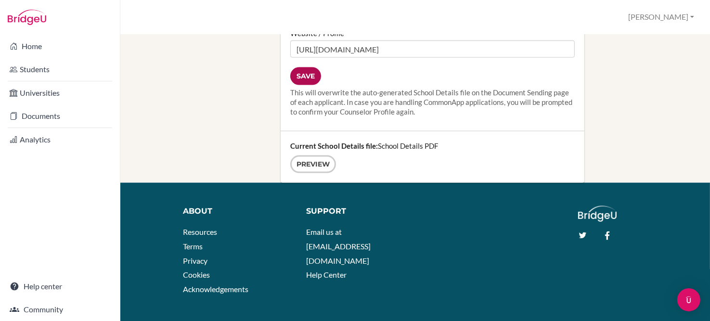
click at [305, 73] on input "Save" at bounding box center [305, 76] width 31 height 18
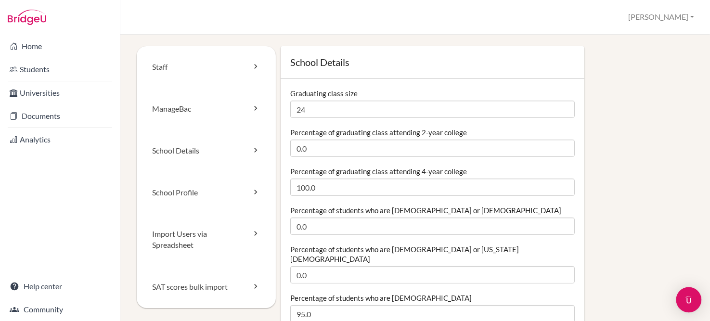
click at [693, 299] on img "Open Intercom Messenger" at bounding box center [688, 300] width 13 height 13
